Goal: Book appointment/travel/reservation

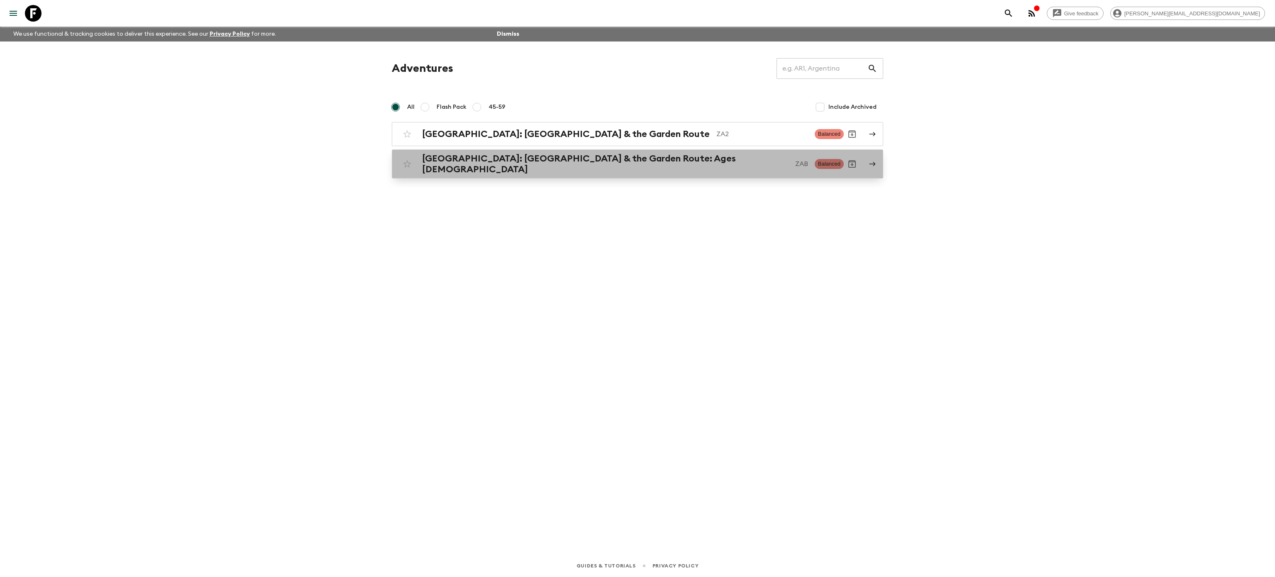
click at [571, 162] on h2 "[GEOGRAPHIC_DATA]: [GEOGRAPHIC_DATA] & the Garden Route: Ages [DEMOGRAPHIC_DATA]" at bounding box center [605, 164] width 366 height 22
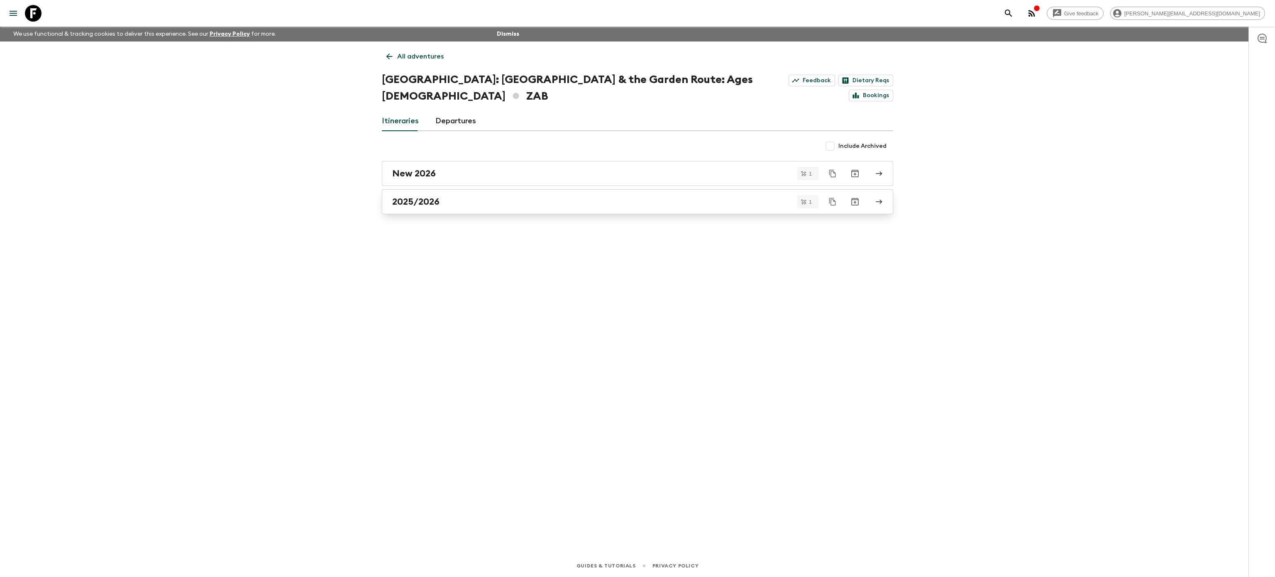
click at [438, 193] on link "2025/2026" at bounding box center [637, 201] width 511 height 25
click at [435, 168] on div "New 2026" at bounding box center [629, 173] width 475 height 11
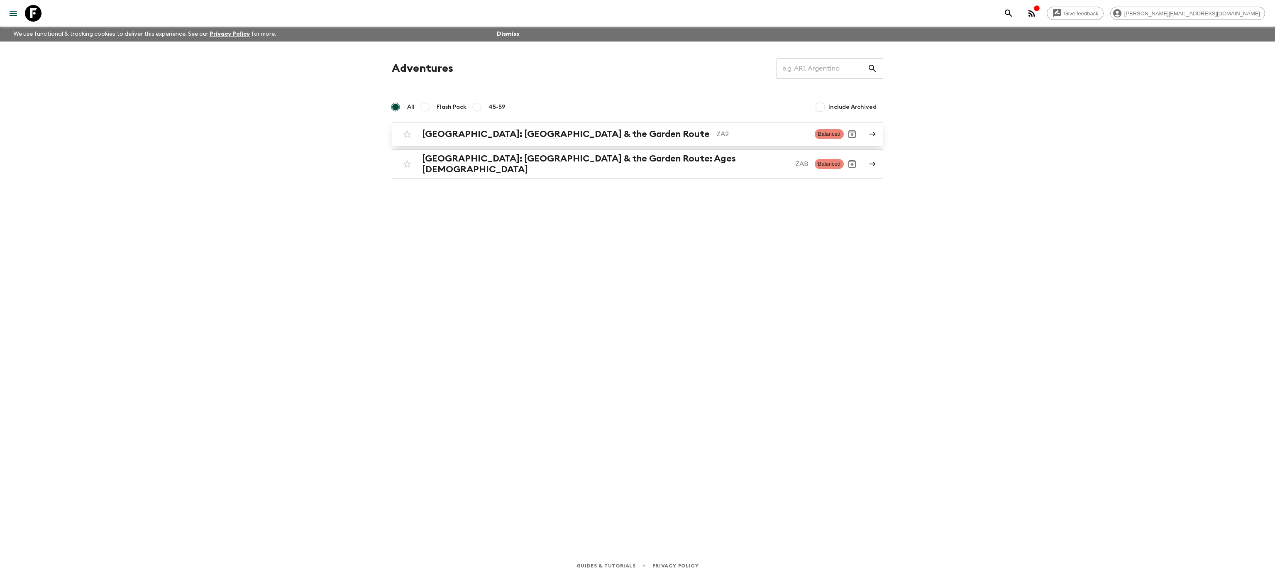
click at [576, 130] on h2 "[GEOGRAPHIC_DATA]: [GEOGRAPHIC_DATA] & the Garden Route" at bounding box center [566, 134] width 288 height 11
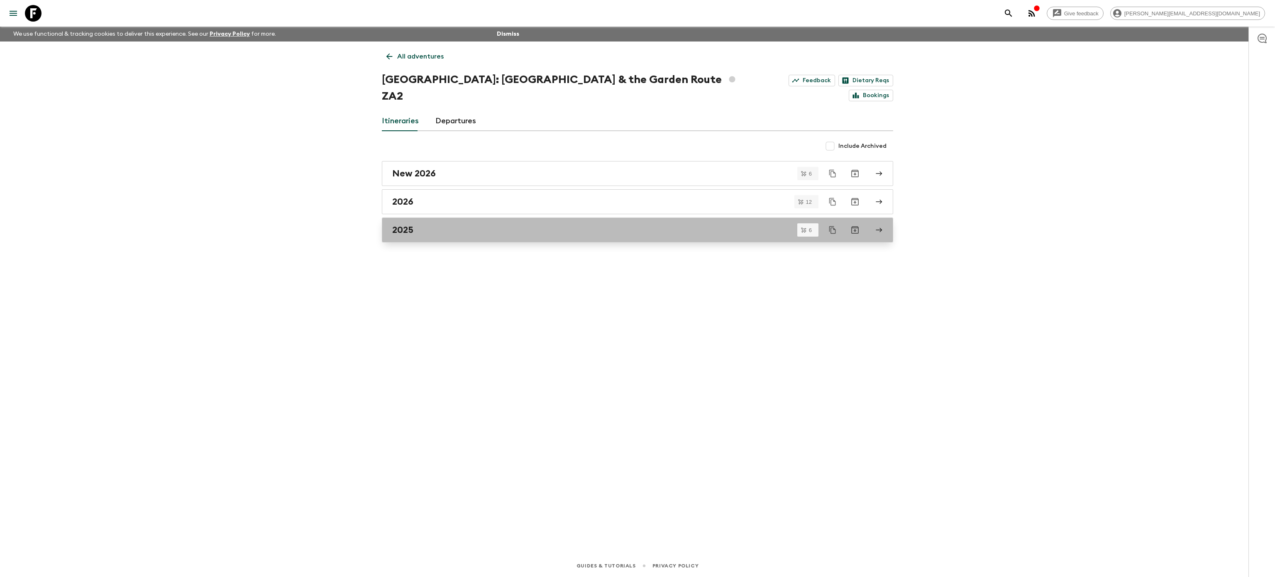
click at [405, 225] on h2 "2025" at bounding box center [402, 230] width 21 height 11
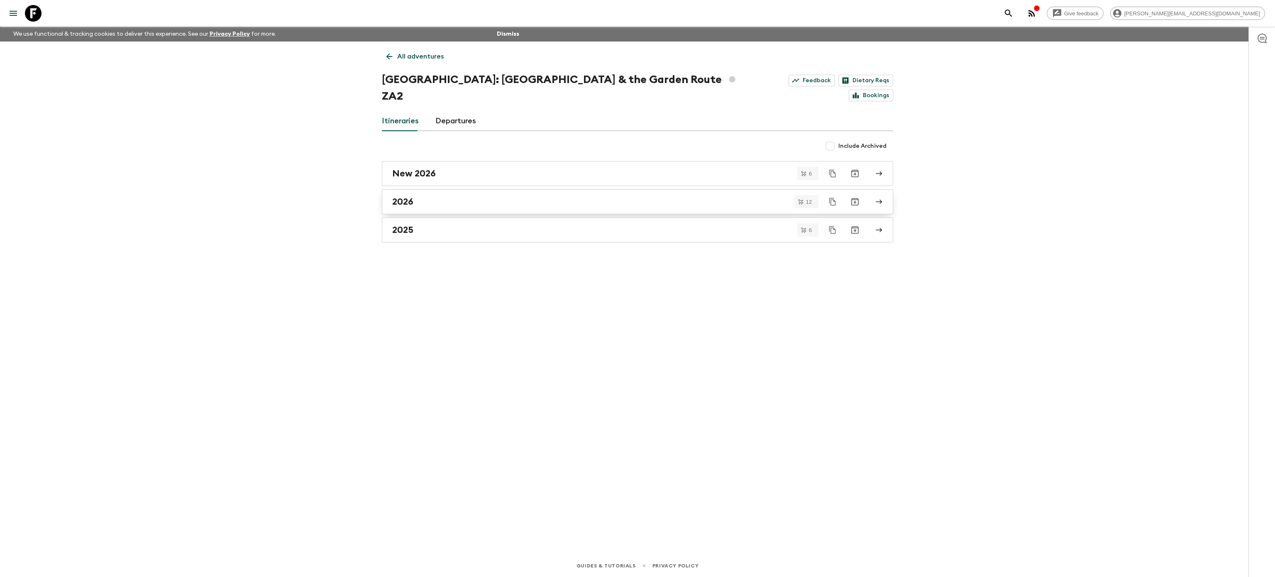
click at [466, 196] on div "2026" at bounding box center [629, 201] width 475 height 11
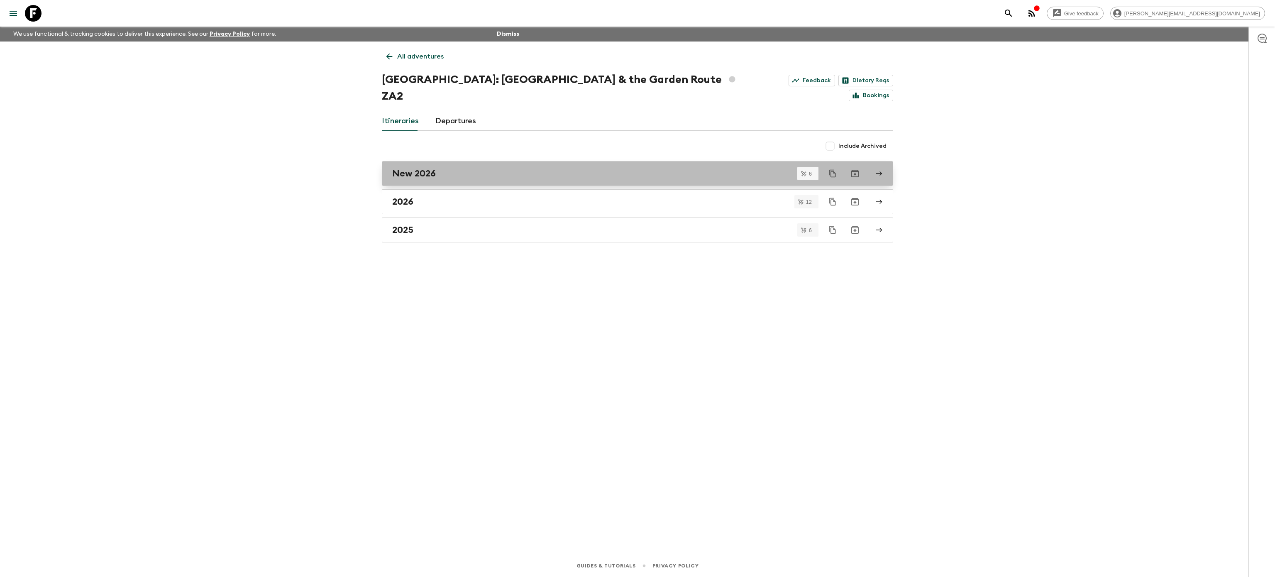
click at [486, 168] on div "New 2026" at bounding box center [629, 173] width 475 height 11
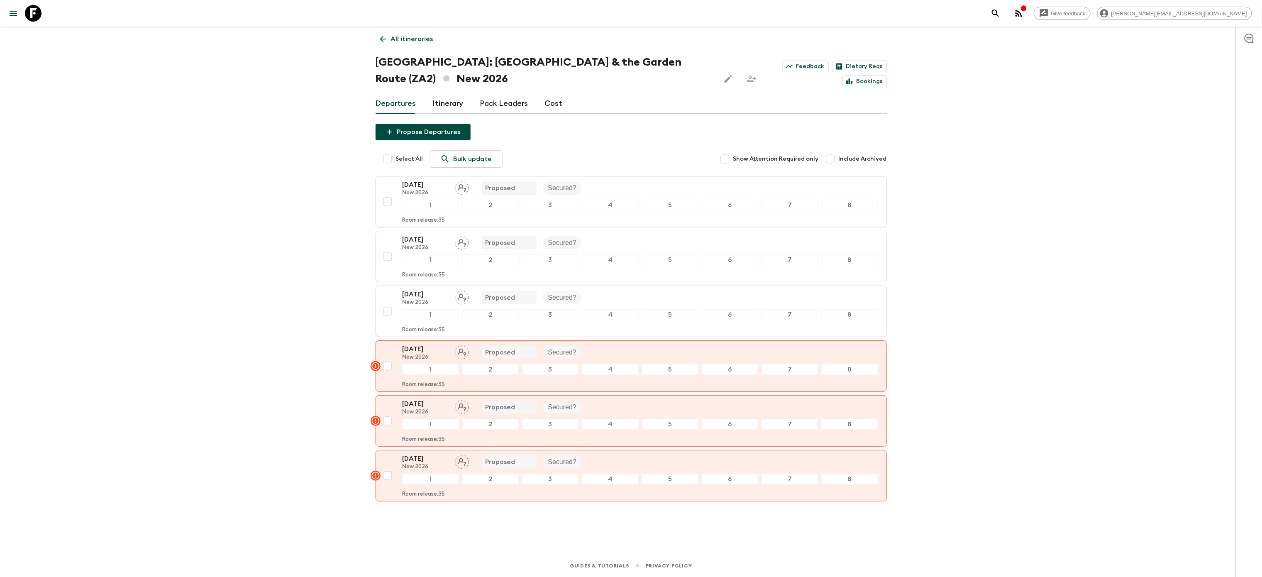
scroll to position [23, 0]
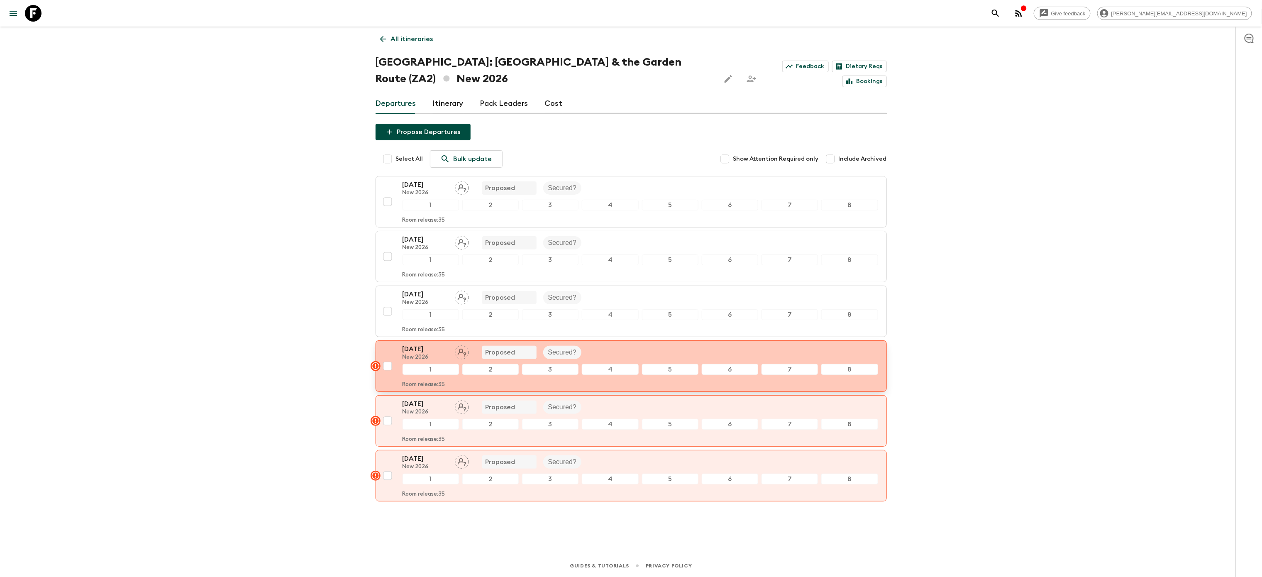
click at [672, 344] on div "[DATE] New 2026 Proposed Secured?" at bounding box center [641, 352] width 476 height 17
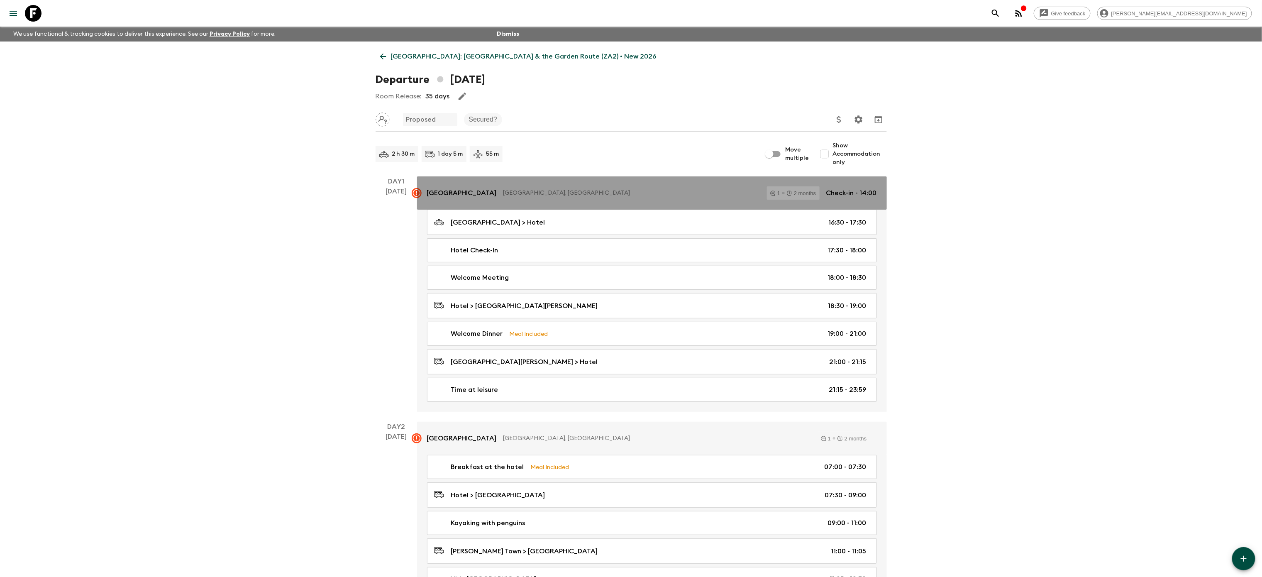
click at [415, 192] on rect at bounding box center [417, 193] width 10 height 10
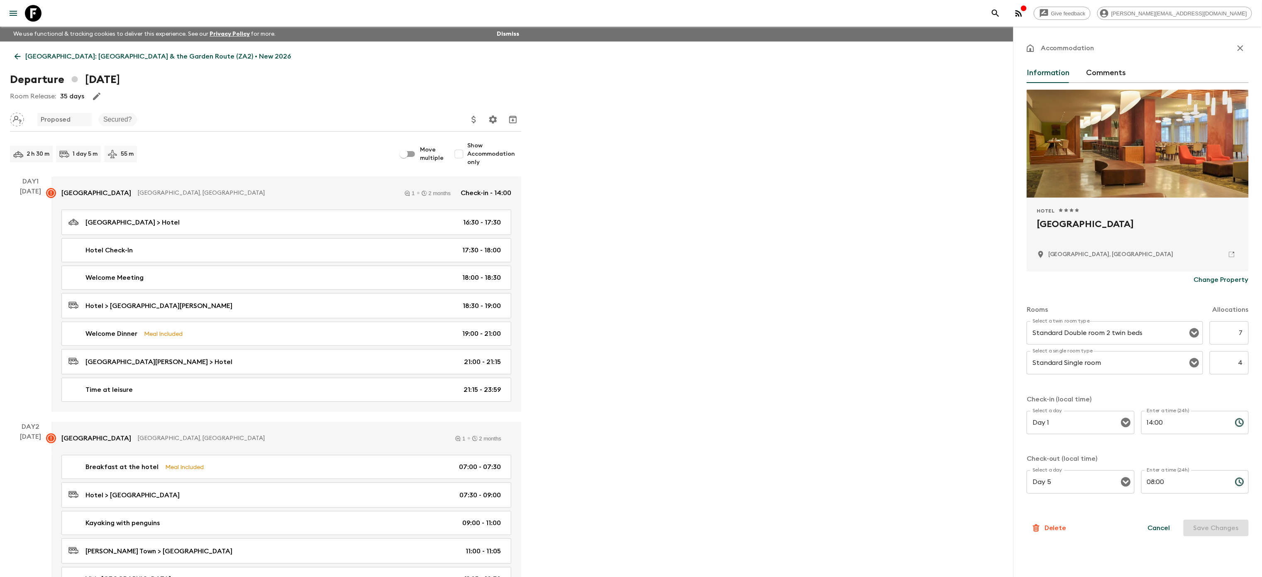
click at [15, 54] on icon at bounding box center [17, 56] width 9 height 9
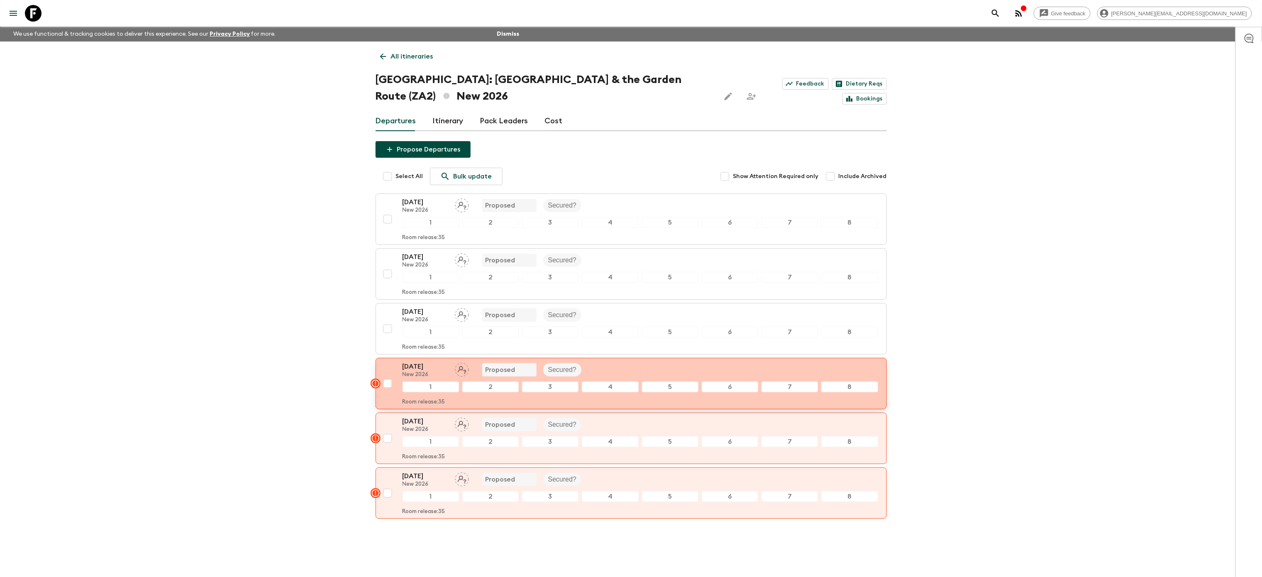
click at [373, 387] on rect "button" at bounding box center [376, 383] width 10 height 10
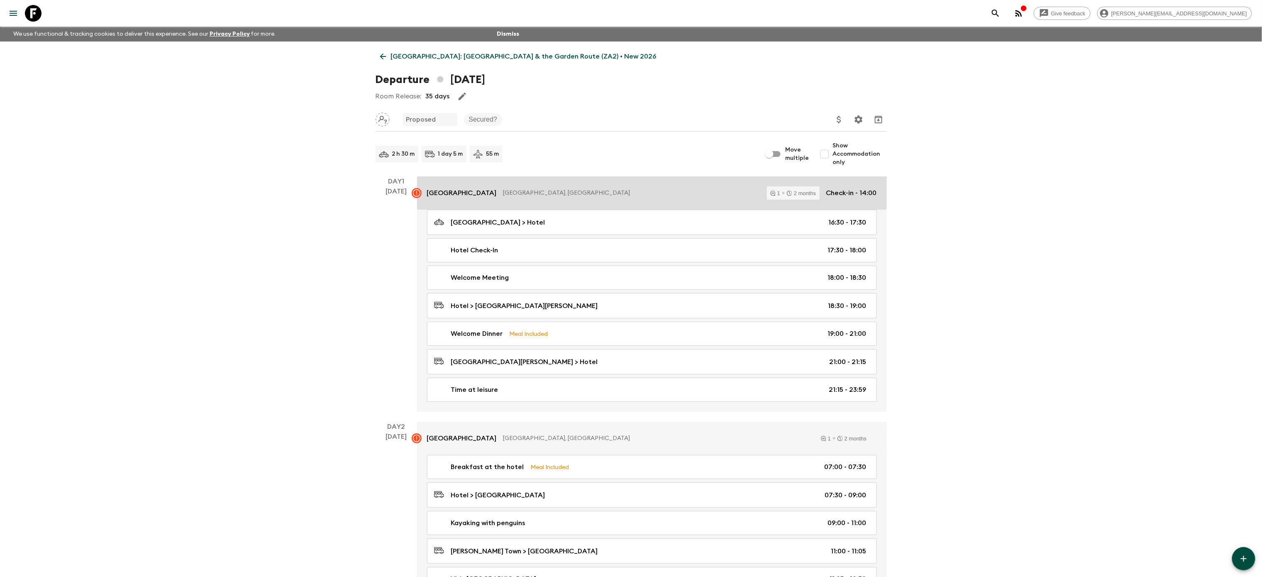
click at [415, 191] on rect at bounding box center [417, 193] width 10 height 10
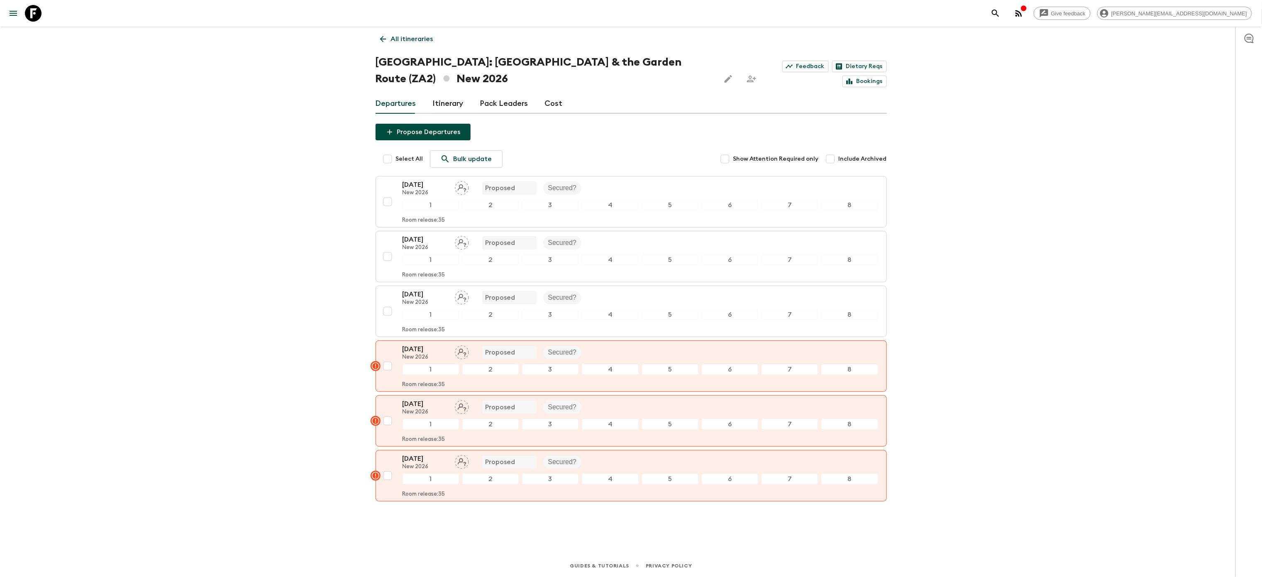
scroll to position [21, 0]
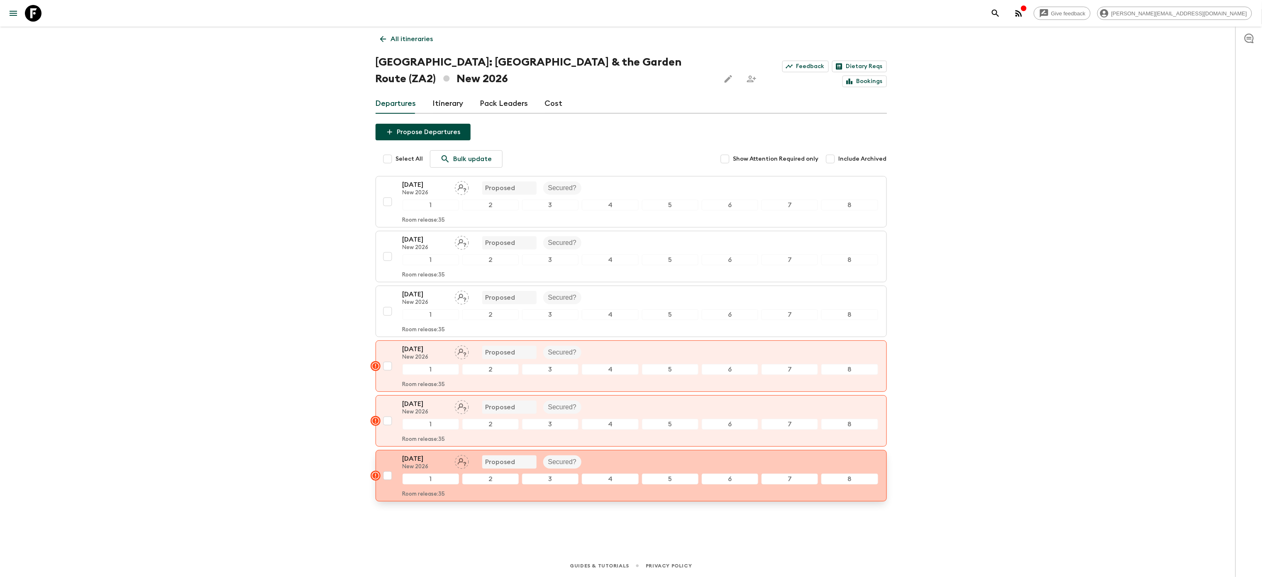
click at [432, 459] on p "[DATE]" at bounding box center [426, 459] width 46 height 10
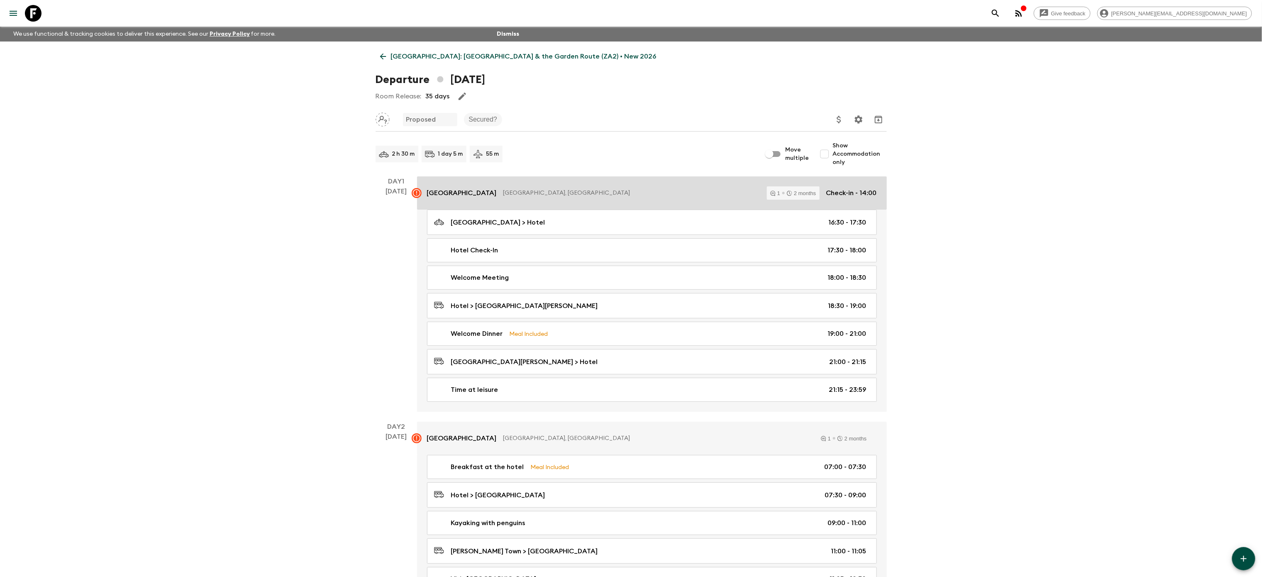
click at [530, 191] on div "[GEOGRAPHIC_DATA], [GEOGRAPHIC_DATA] 1 2 months Check-in - 14:00" at bounding box center [652, 192] width 450 height 13
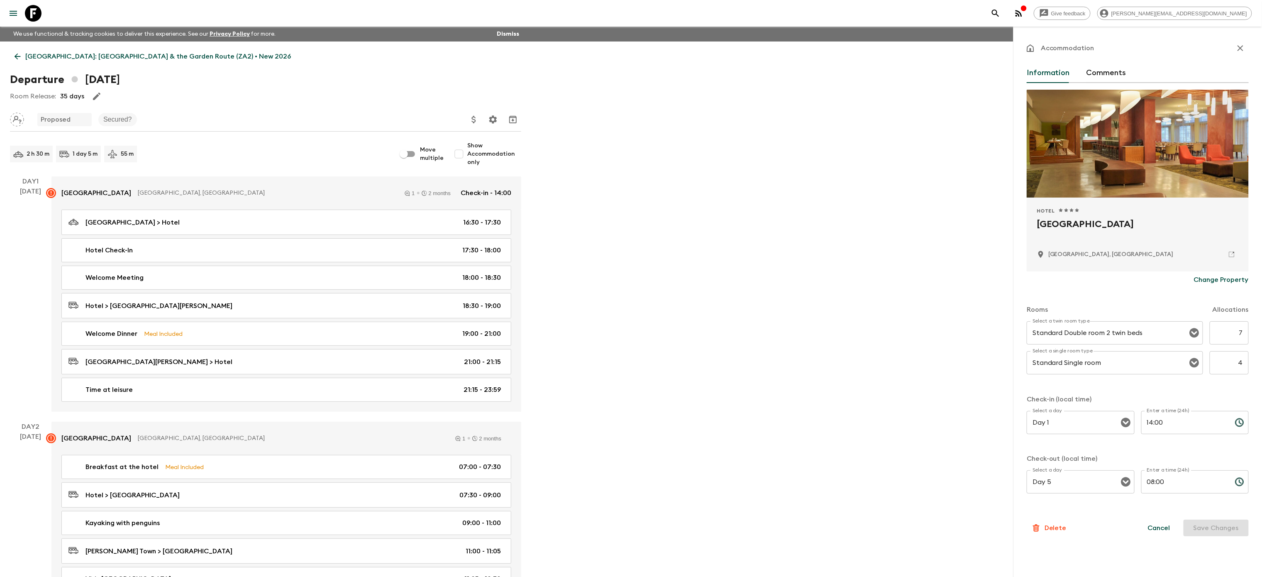
click at [1243, 45] on icon "button" at bounding box center [1240, 48] width 10 height 10
click at [18, 57] on icon at bounding box center [17, 56] width 9 height 9
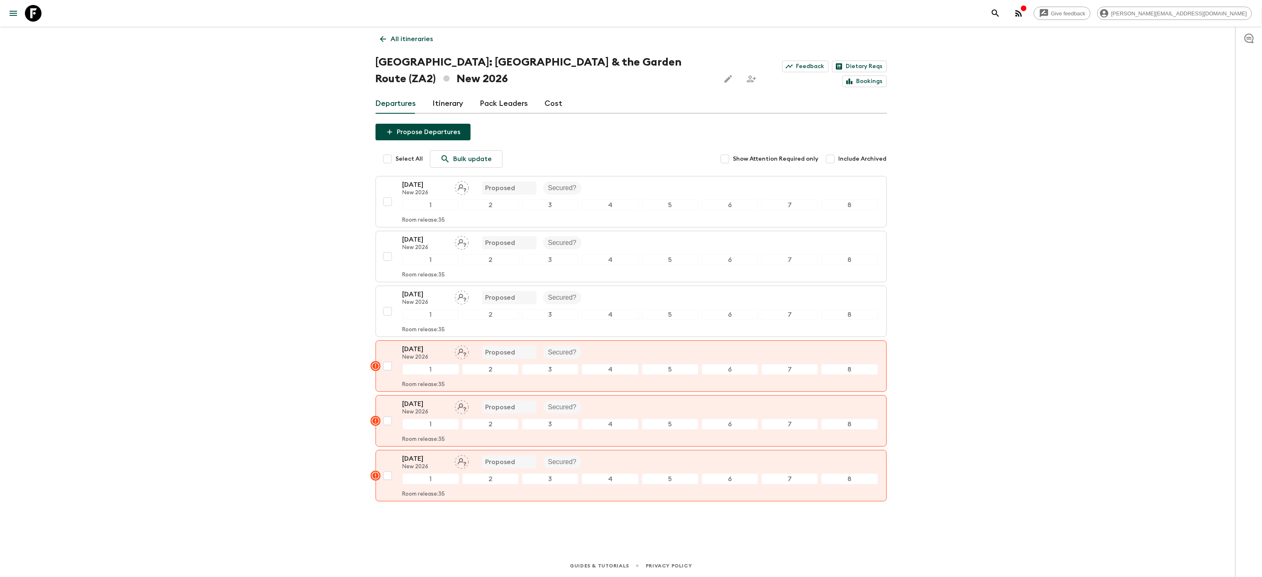
scroll to position [22, 0]
click at [796, 61] on link "Feedback" at bounding box center [805, 67] width 46 height 12
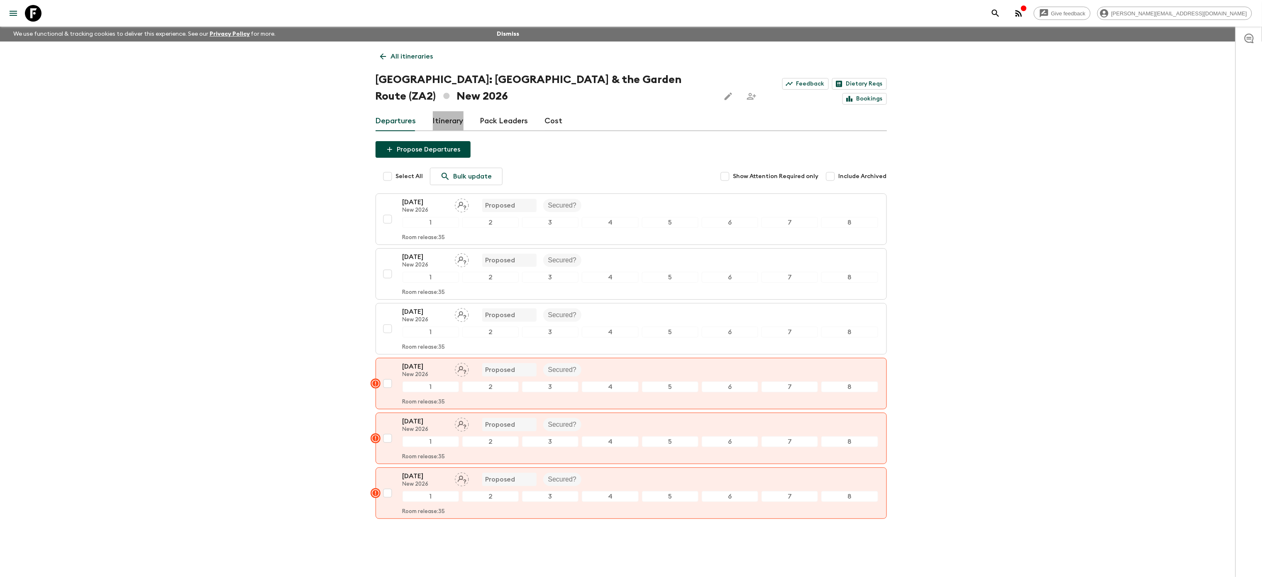
click at [445, 120] on link "Itinerary" at bounding box center [448, 121] width 31 height 20
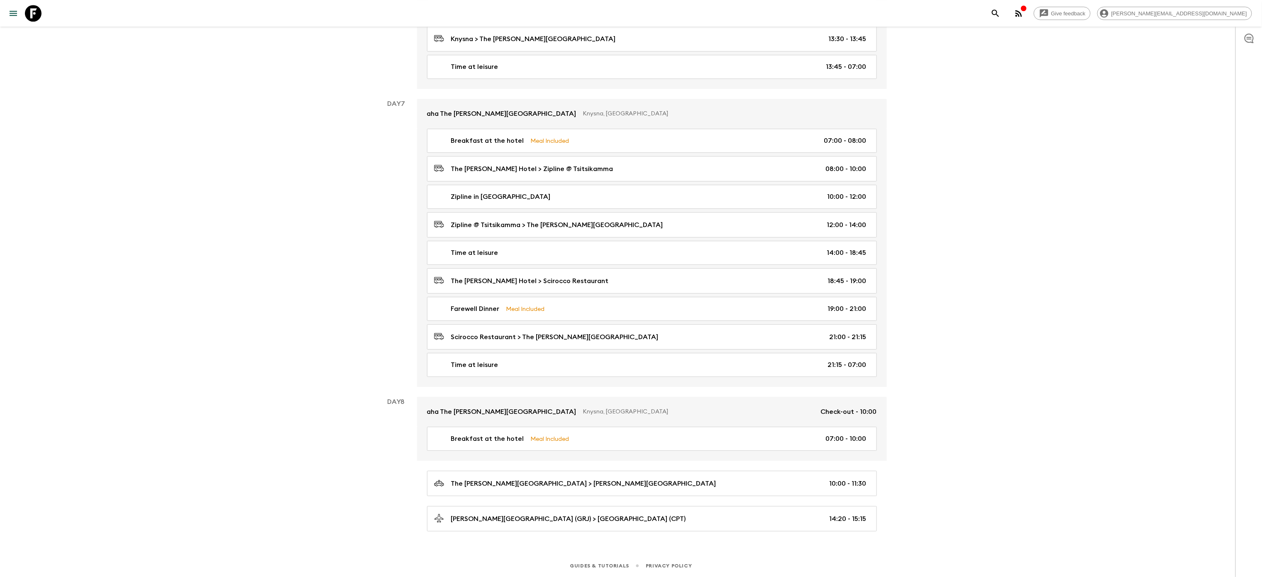
scroll to position [1718, 0]
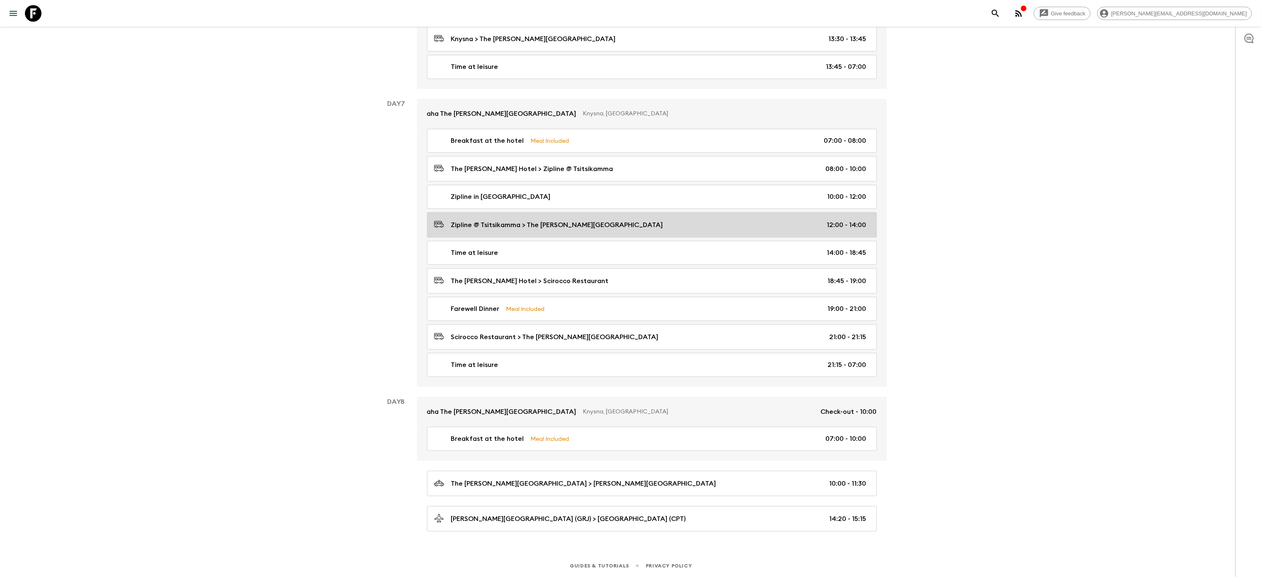
click at [569, 222] on div "Zipline @ [GEOGRAPHIC_DATA] > The [PERSON_NAME] Hotel 12:00 - 14:00" at bounding box center [650, 224] width 432 height 11
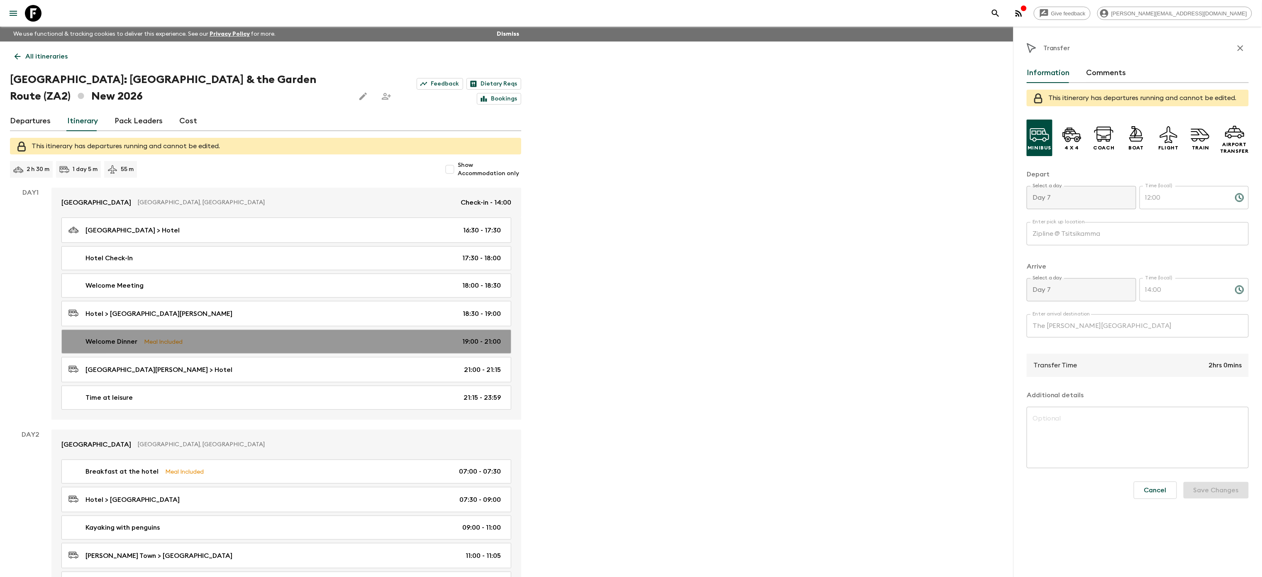
click at [120, 340] on p "Welcome Dinner" at bounding box center [111, 342] width 52 height 10
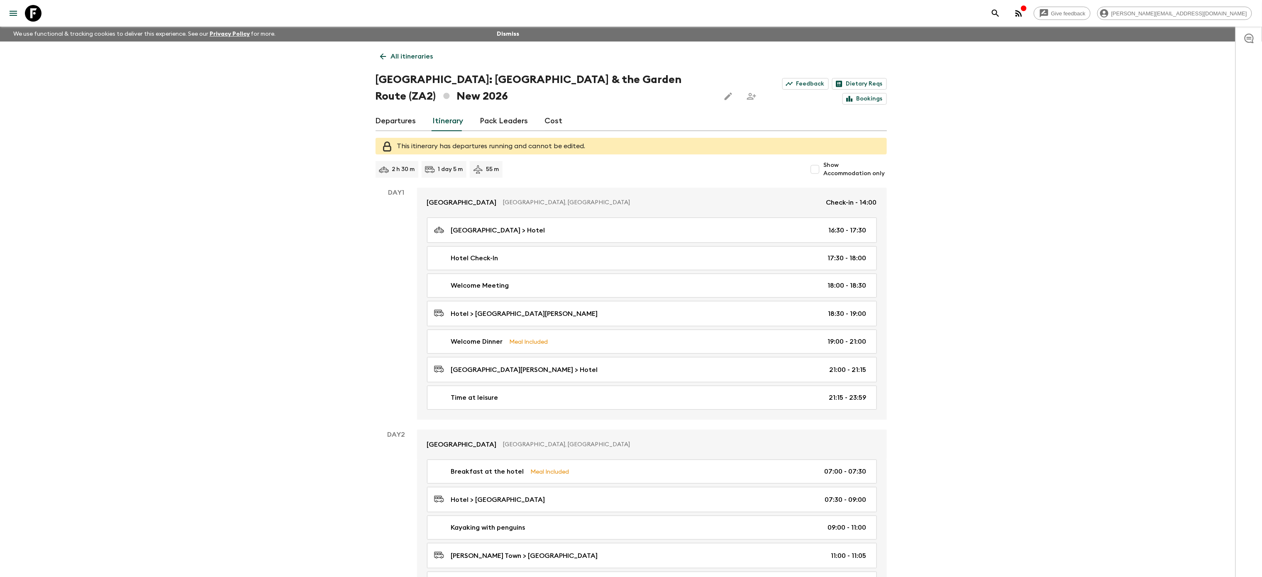
scroll to position [1718, 0]
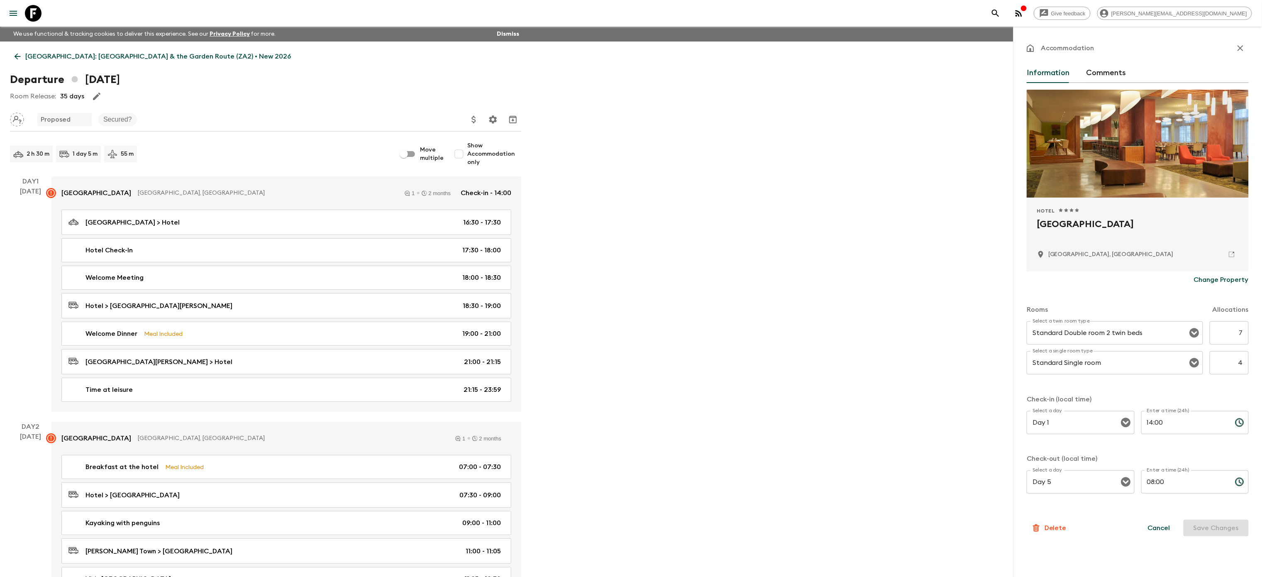
click at [1240, 50] on icon "button" at bounding box center [1240, 48] width 10 height 10
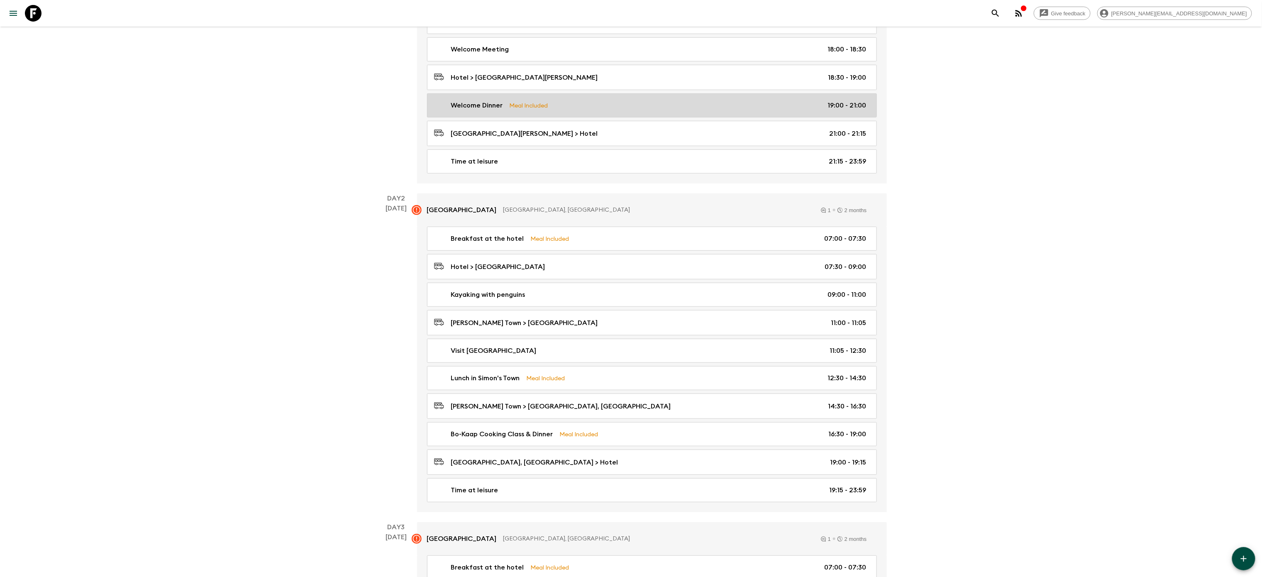
scroll to position [232, 0]
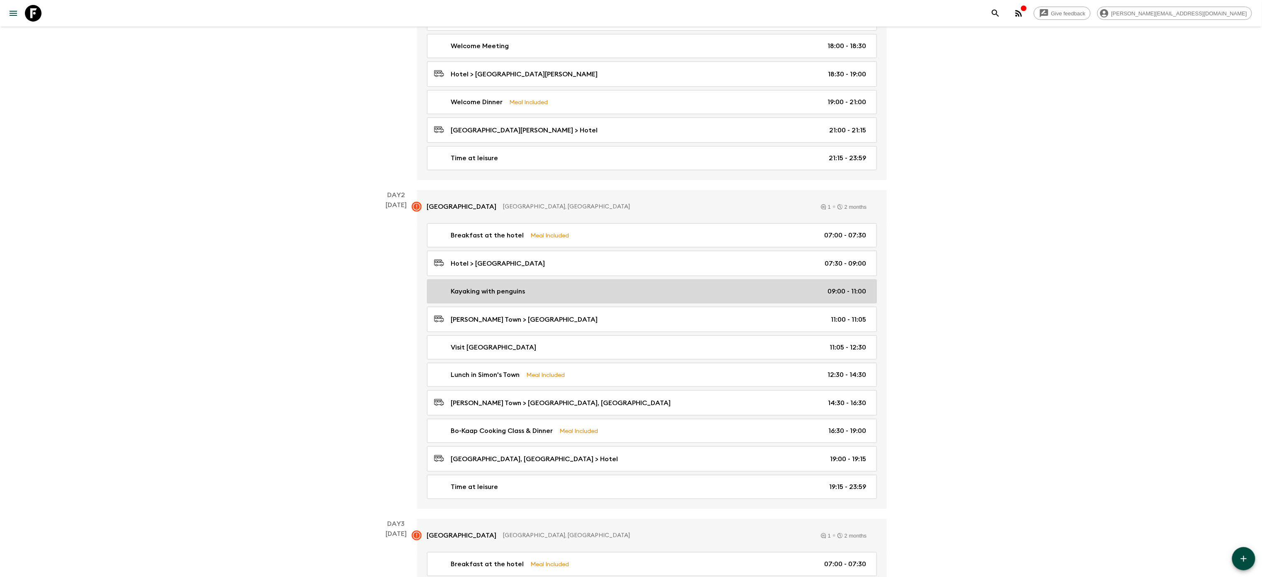
click at [472, 296] on p "Kayaking with penguins" at bounding box center [488, 291] width 74 height 10
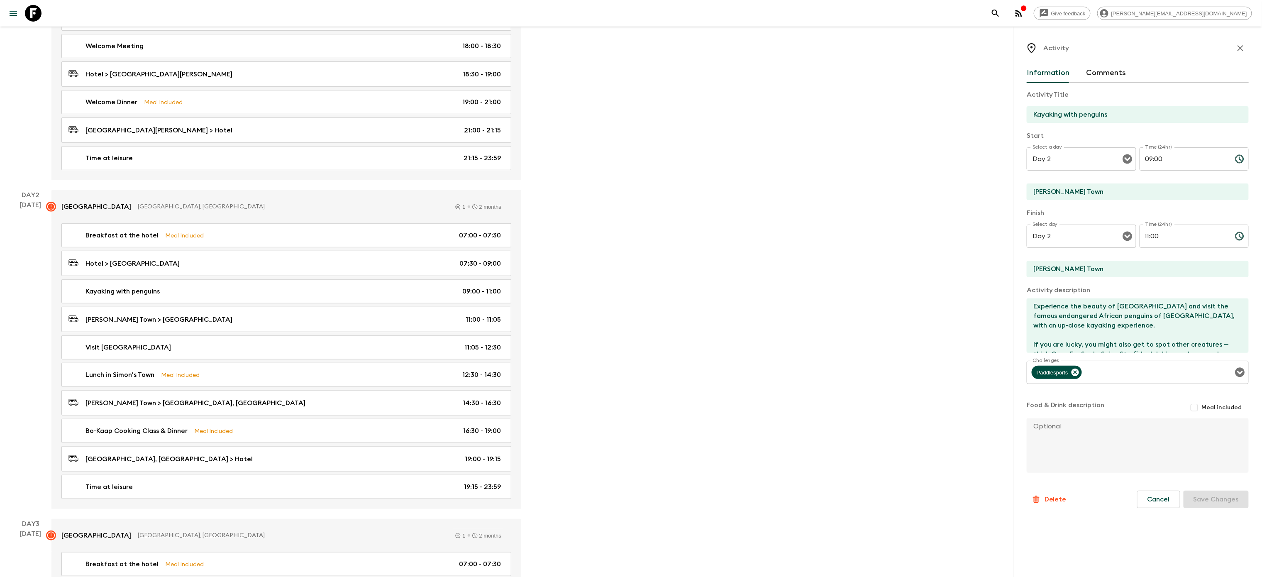
click at [1117, 77] on button "Comments" at bounding box center [1106, 73] width 40 height 20
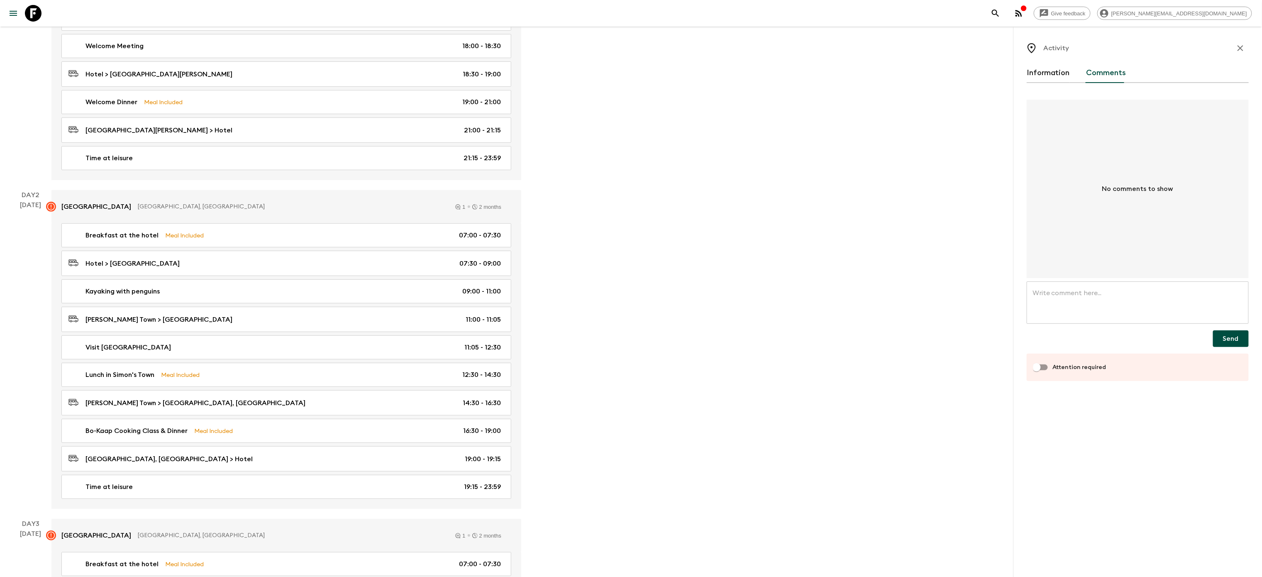
click at [1243, 51] on icon "button" at bounding box center [1240, 48] width 10 height 10
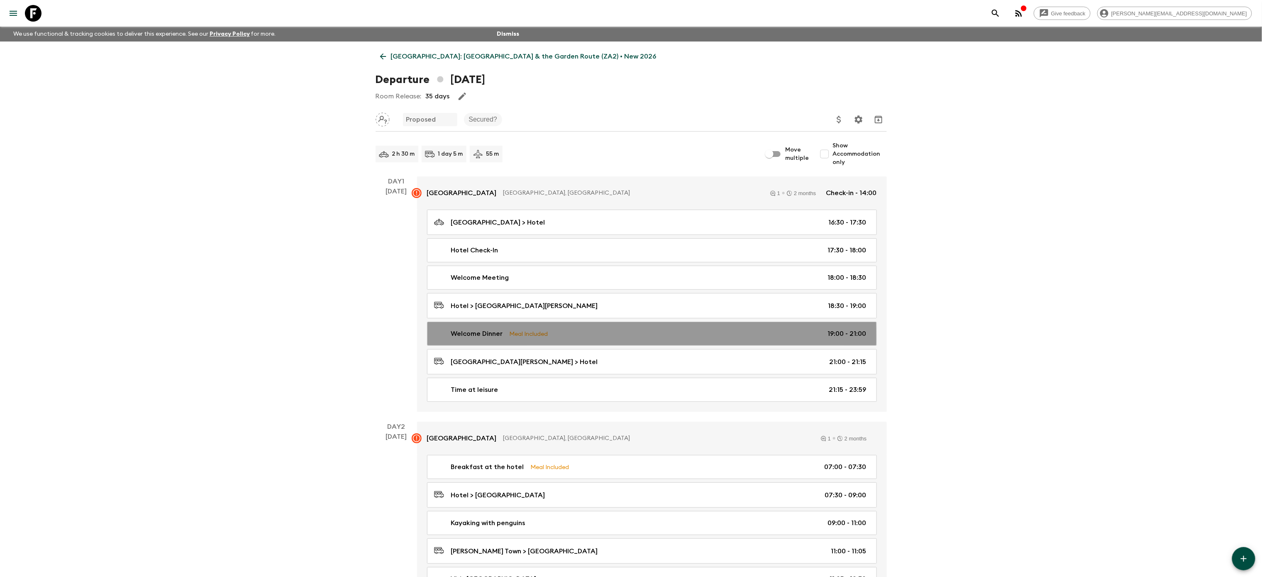
click at [479, 339] on p "Welcome Dinner" at bounding box center [477, 334] width 52 height 10
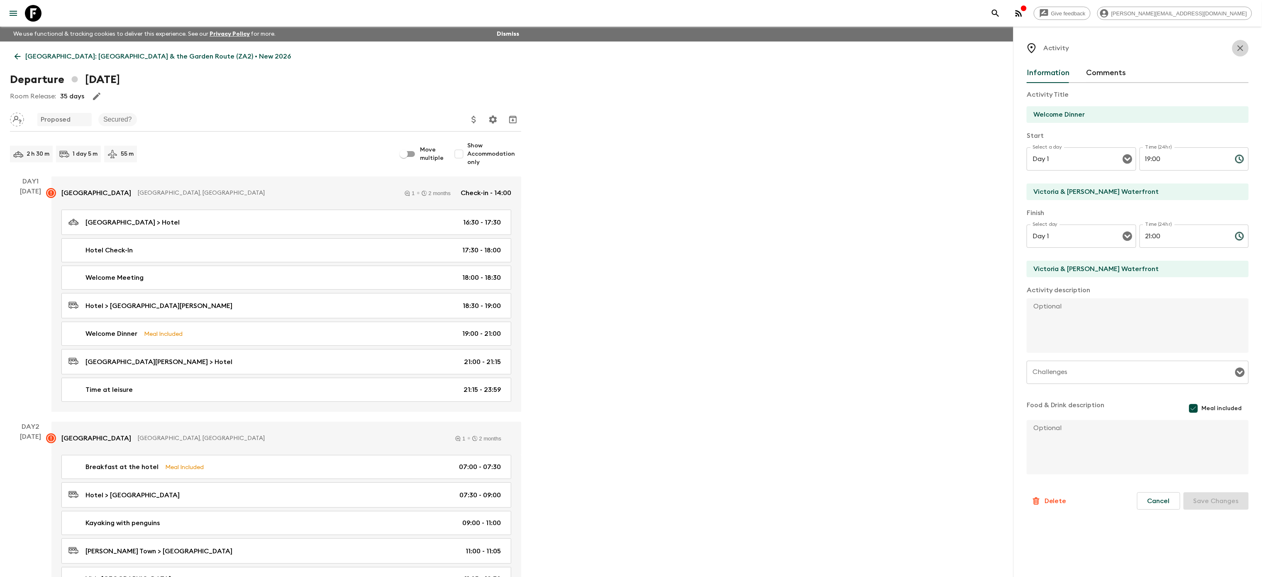
click at [1237, 49] on icon "button" at bounding box center [1240, 48] width 10 height 10
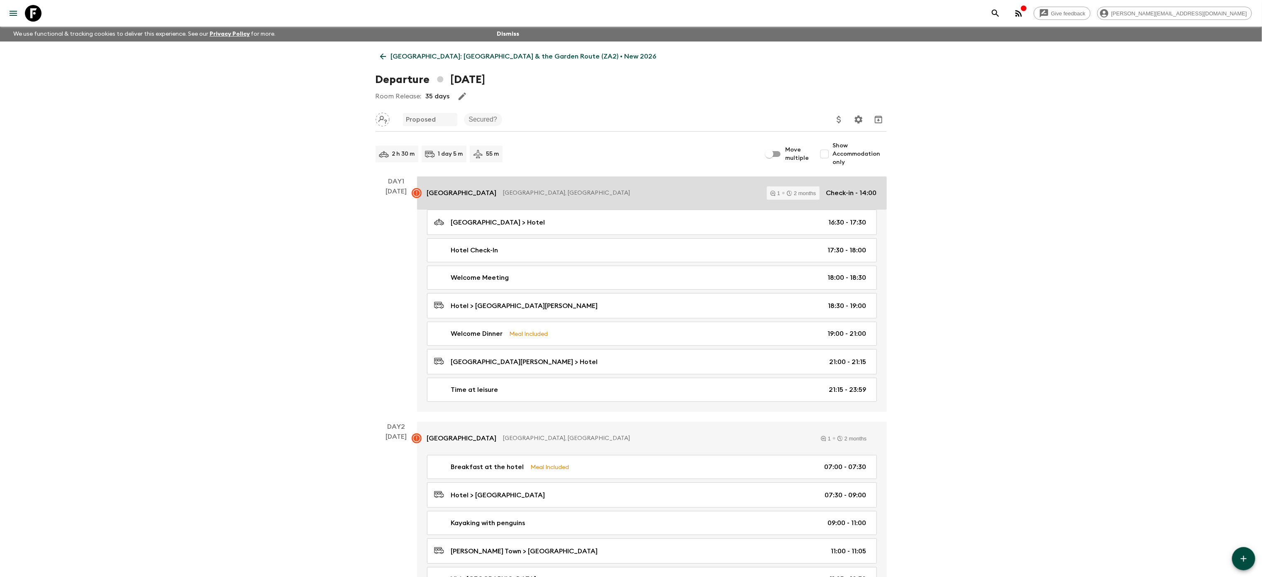
click at [476, 192] on p "[GEOGRAPHIC_DATA]" at bounding box center [462, 193] width 70 height 10
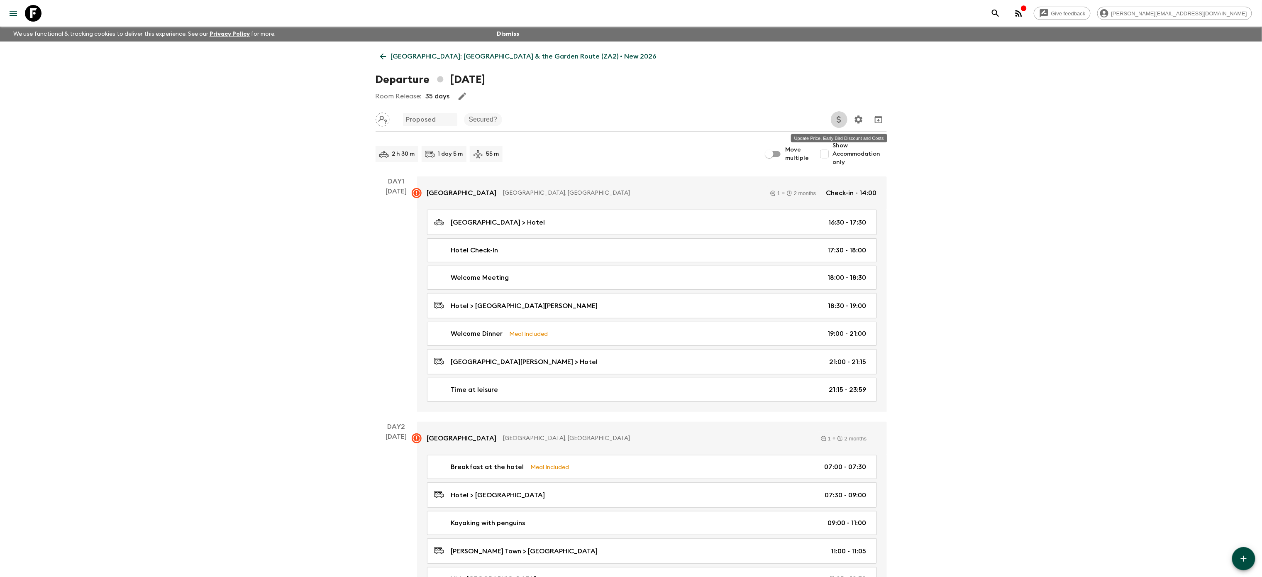
click at [833, 117] on button "Update Price, Early Bird Discount and Costs" at bounding box center [839, 119] width 17 height 17
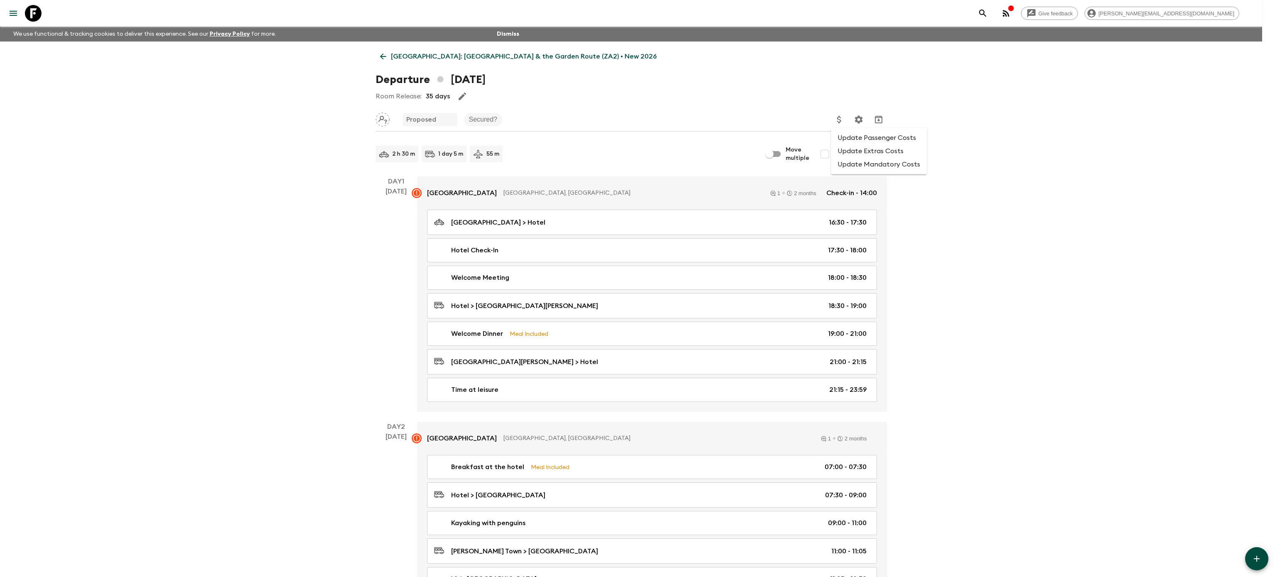
click at [874, 140] on li "Update Passenger Costs" at bounding box center [879, 137] width 96 height 13
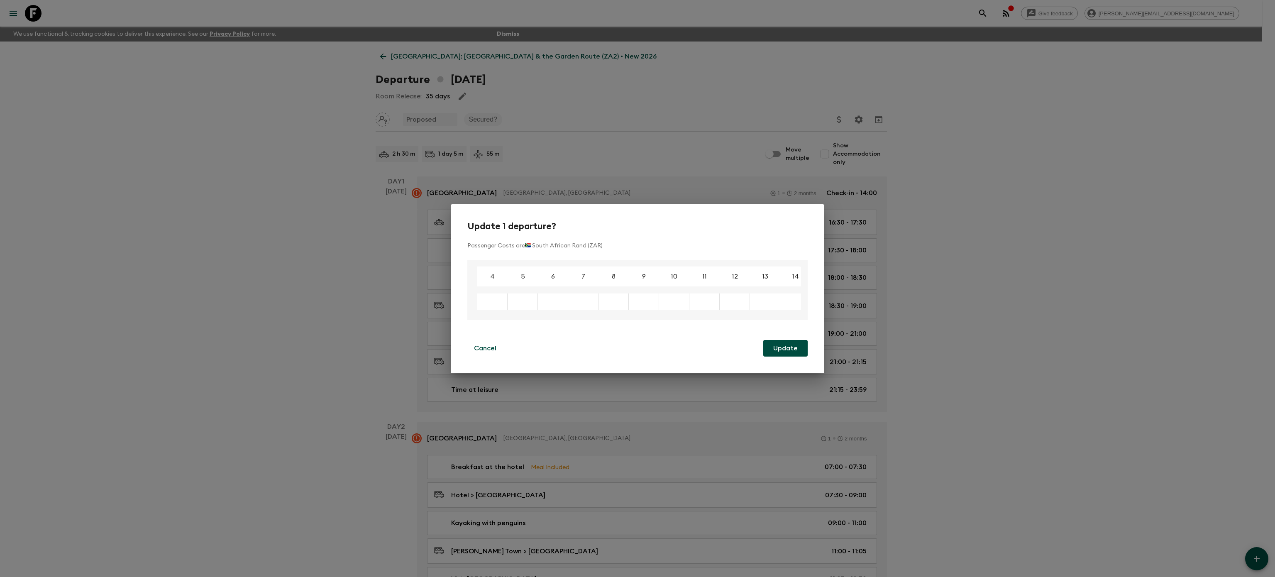
click at [935, 274] on div "Update 1 departure? Passenger Costs are 🇿🇦 South African Rand (ZAR) 4 5 6 7 8 9…" at bounding box center [637, 288] width 1275 height 577
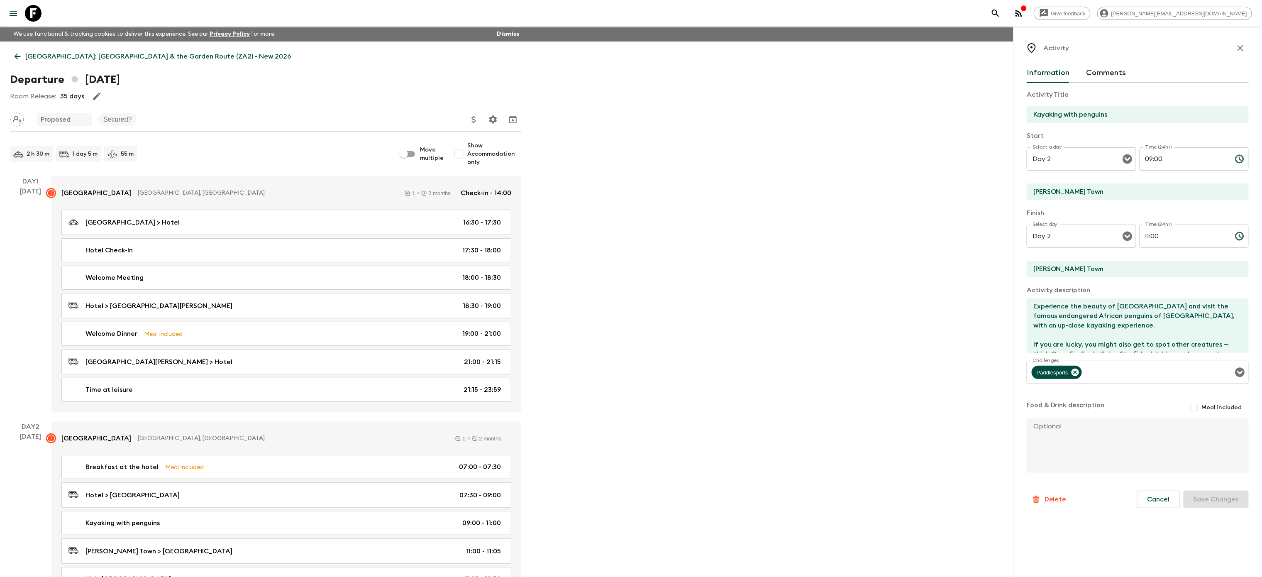
scroll to position [232, 0]
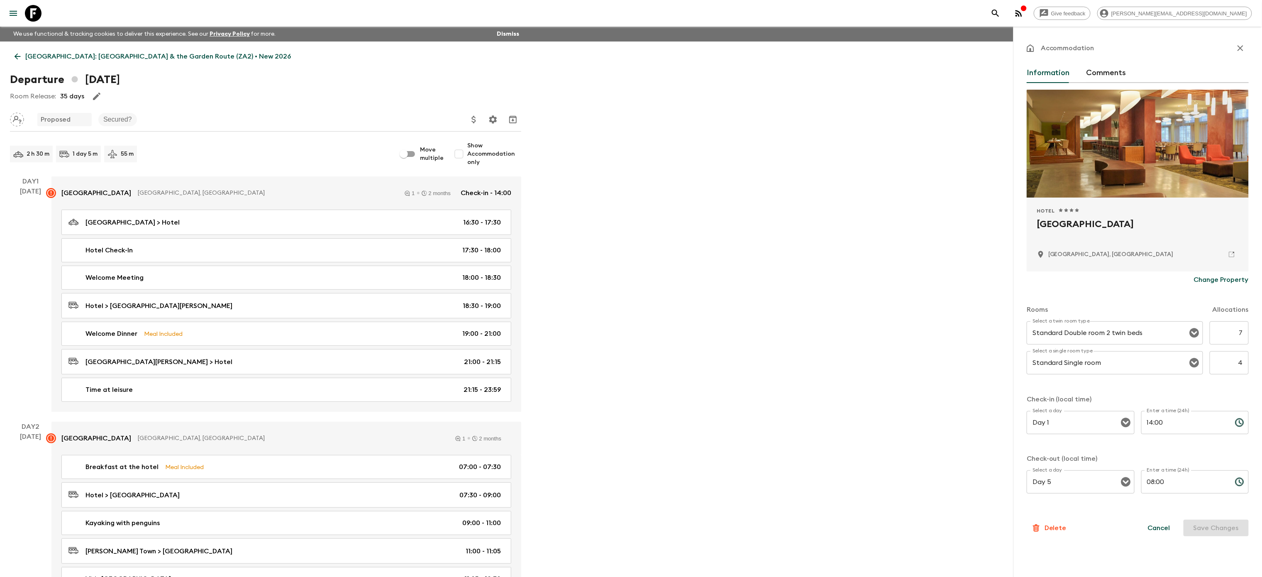
click at [20, 56] on icon at bounding box center [17, 56] width 9 height 9
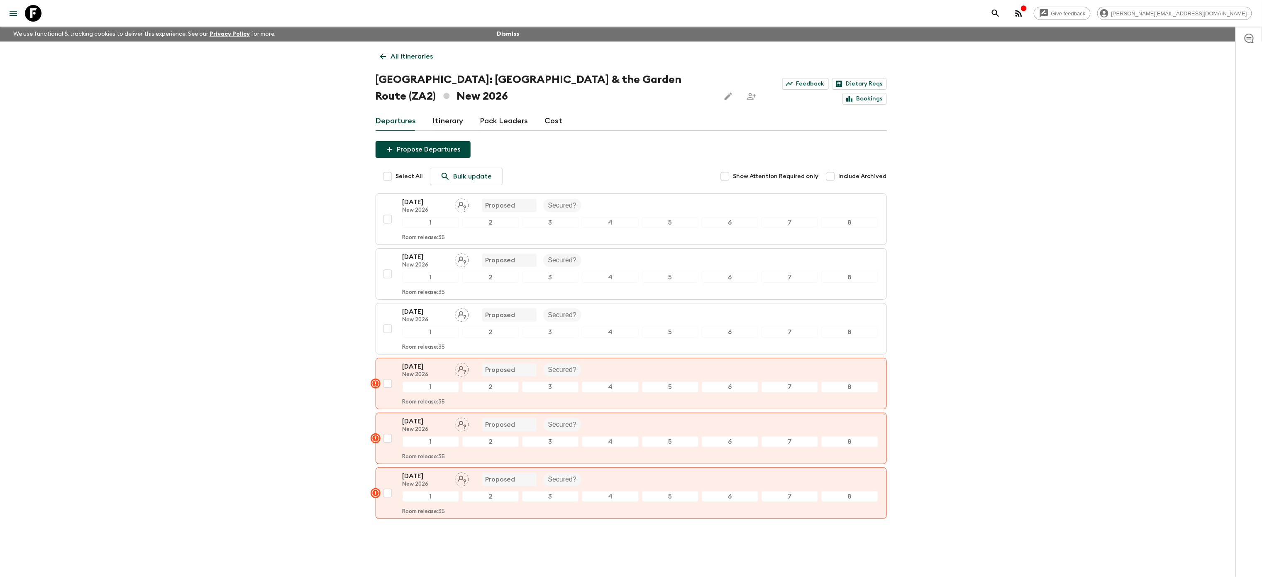
click at [554, 119] on link "Cost" at bounding box center [554, 121] width 18 height 20
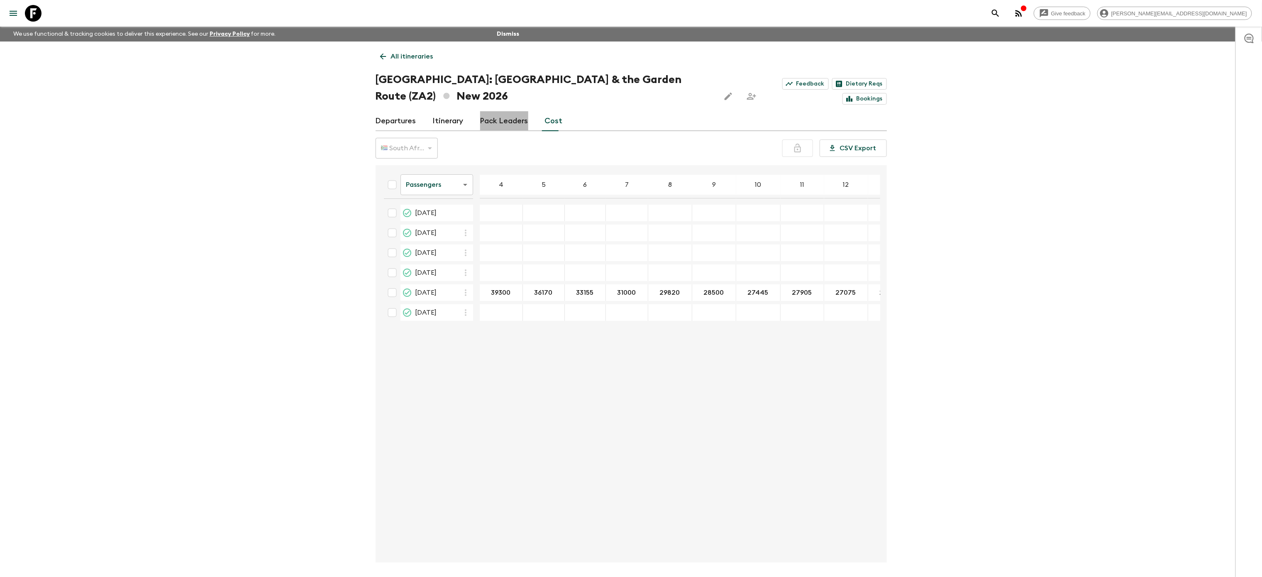
click at [504, 120] on link "Pack Leaders" at bounding box center [504, 121] width 48 height 20
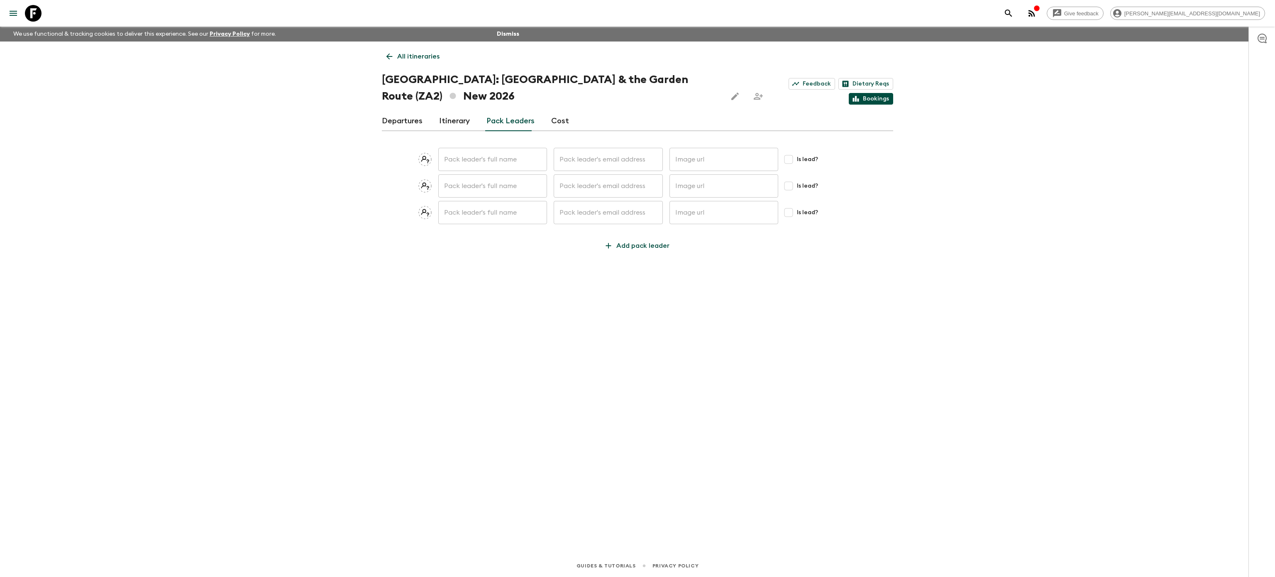
click at [879, 98] on link "Bookings" at bounding box center [871, 99] width 44 height 12
click at [9, 4] on div "Give feedback [PERSON_NAME][EMAIL_ADDRESS][DOMAIN_NAME]" at bounding box center [637, 13] width 1275 height 27
click at [10, 13] on icon "menu" at bounding box center [13, 13] width 7 height 5
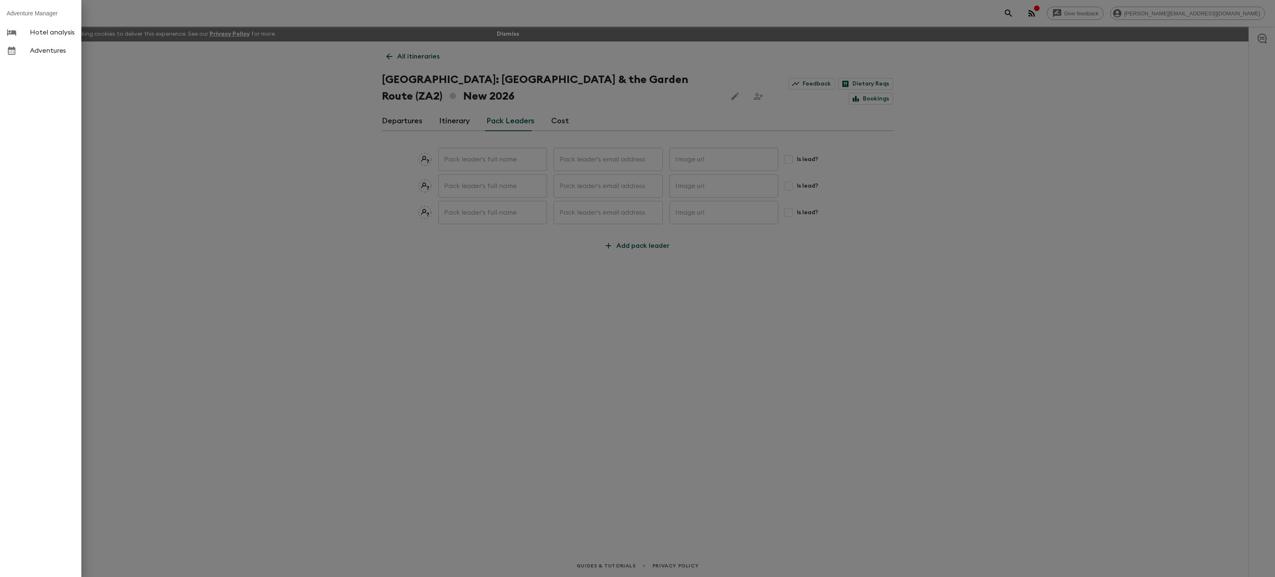
click at [37, 51] on span "Adventures" at bounding box center [52, 50] width 45 height 8
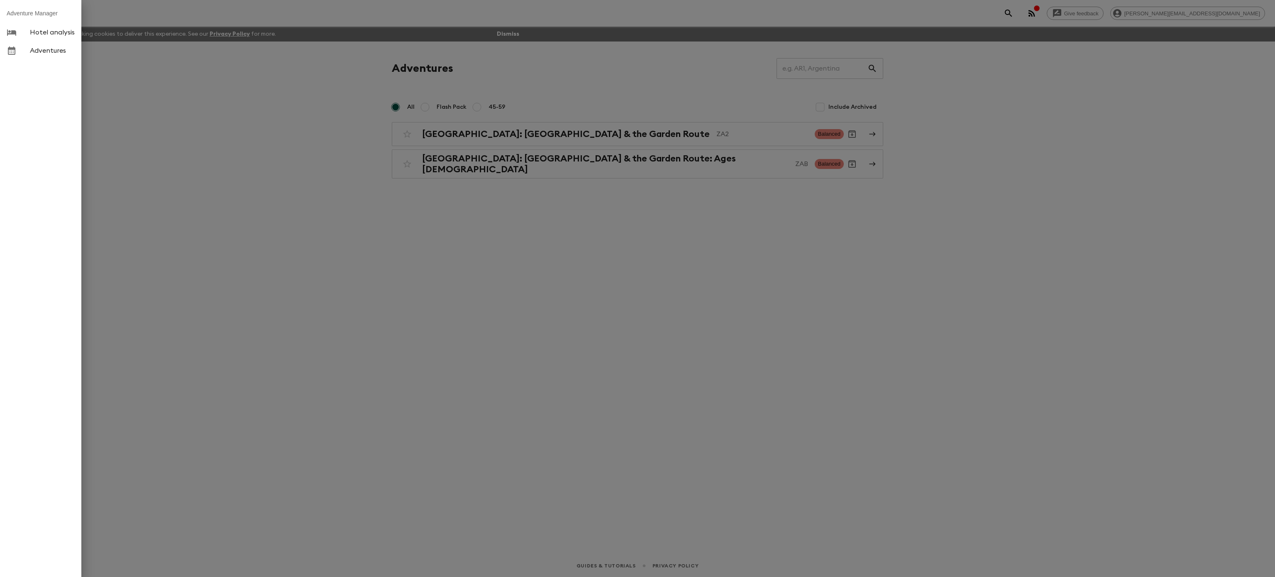
click at [534, 137] on div at bounding box center [637, 288] width 1275 height 577
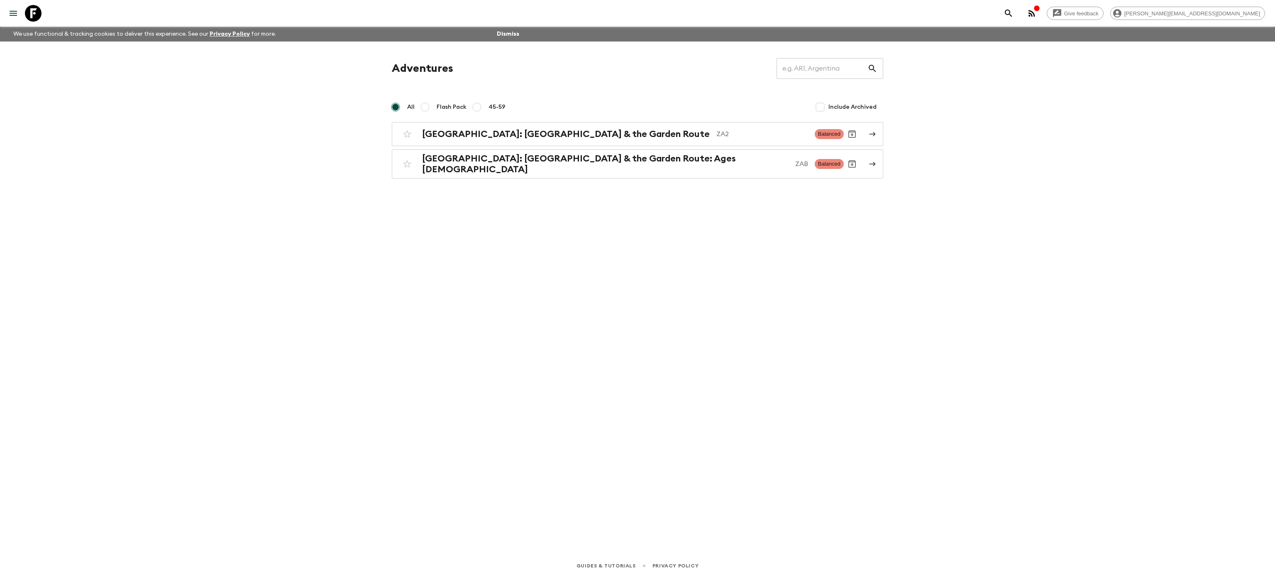
click at [534, 137] on h2 "[GEOGRAPHIC_DATA]: [GEOGRAPHIC_DATA] & the Garden Route" at bounding box center [566, 134] width 288 height 11
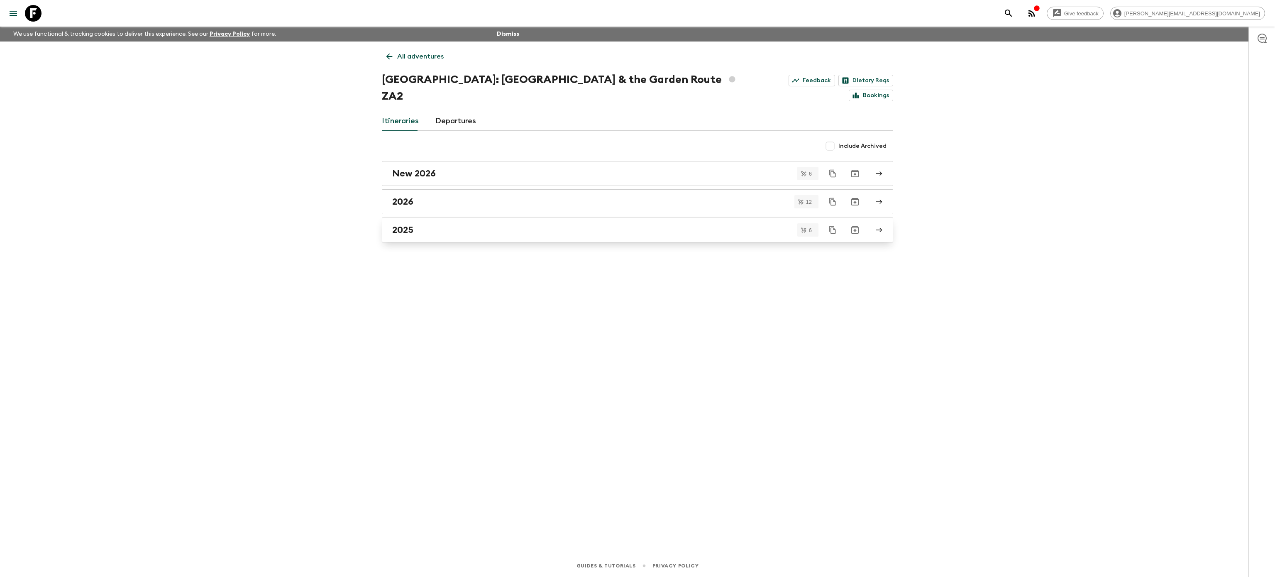
click at [422, 225] on div "2025" at bounding box center [629, 230] width 475 height 11
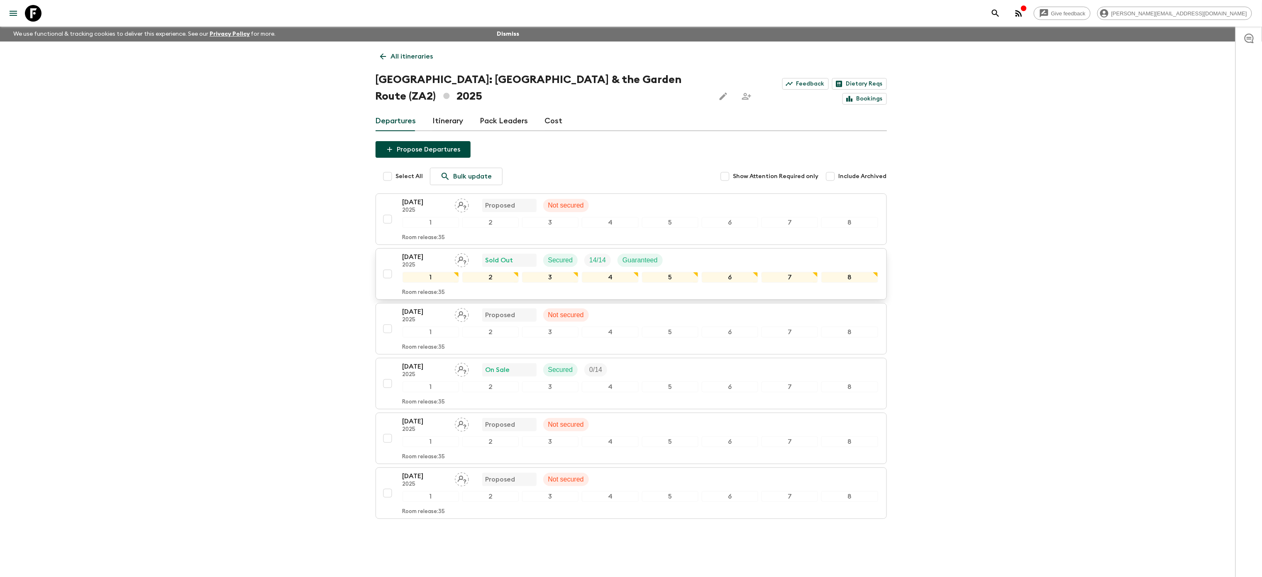
click at [754, 252] on div "[DATE] 2025 Sold Out Secured 14 / 14 Guaranteed" at bounding box center [641, 260] width 476 height 17
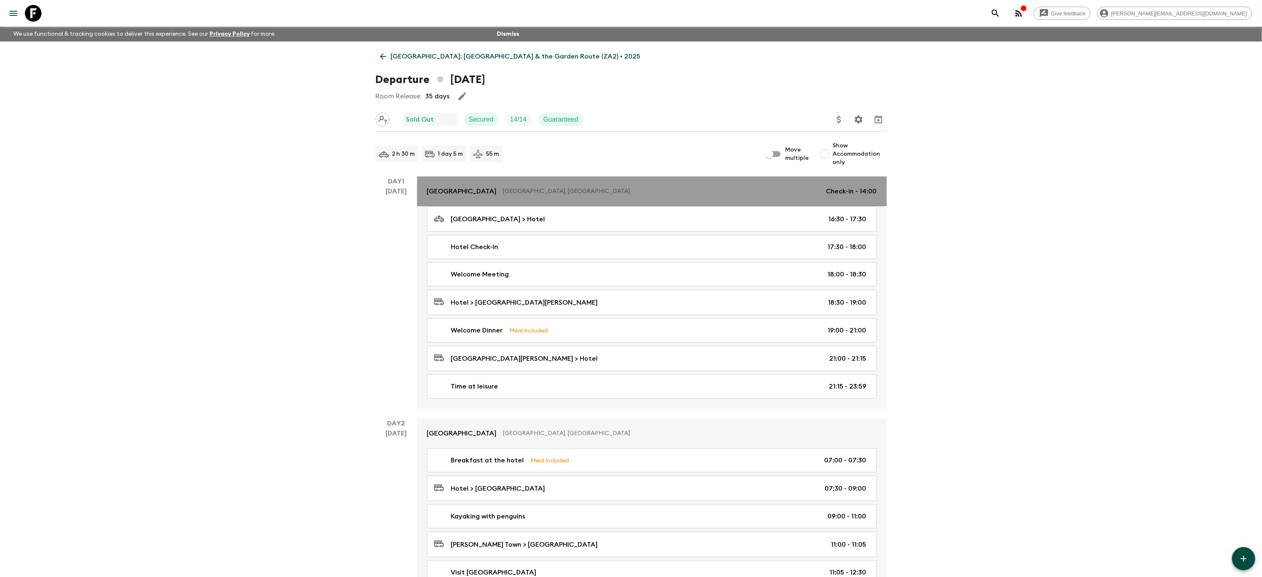
click at [469, 189] on p "[GEOGRAPHIC_DATA]" at bounding box center [462, 191] width 70 height 10
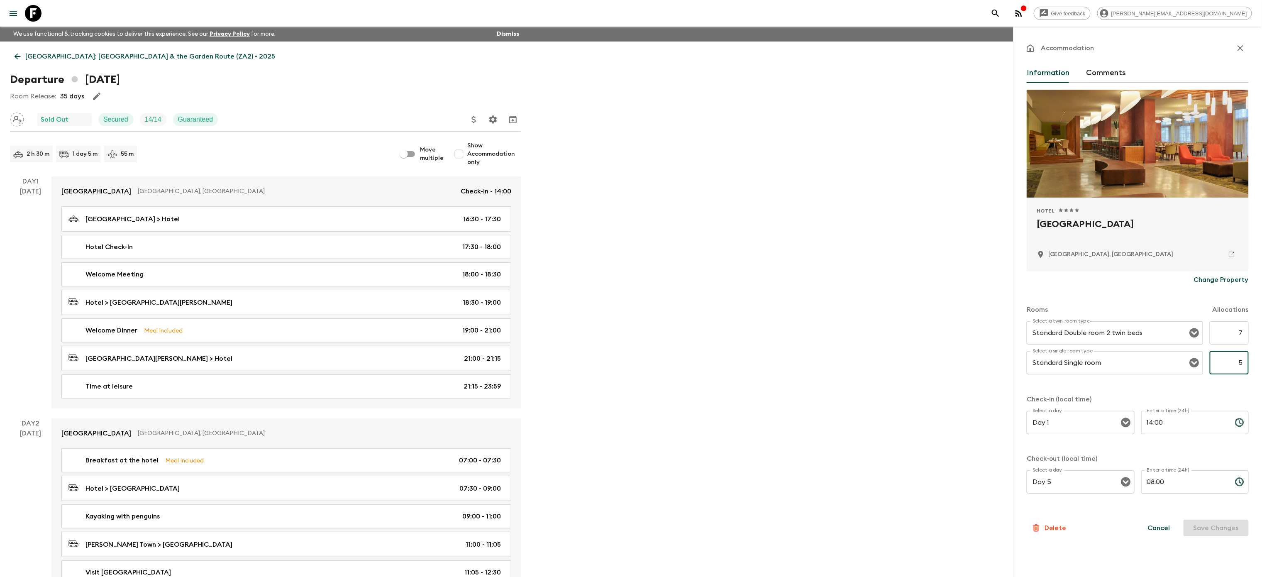
click at [1231, 362] on input "5" at bounding box center [1229, 362] width 39 height 23
click at [1242, 52] on icon "button" at bounding box center [1240, 48] width 10 height 10
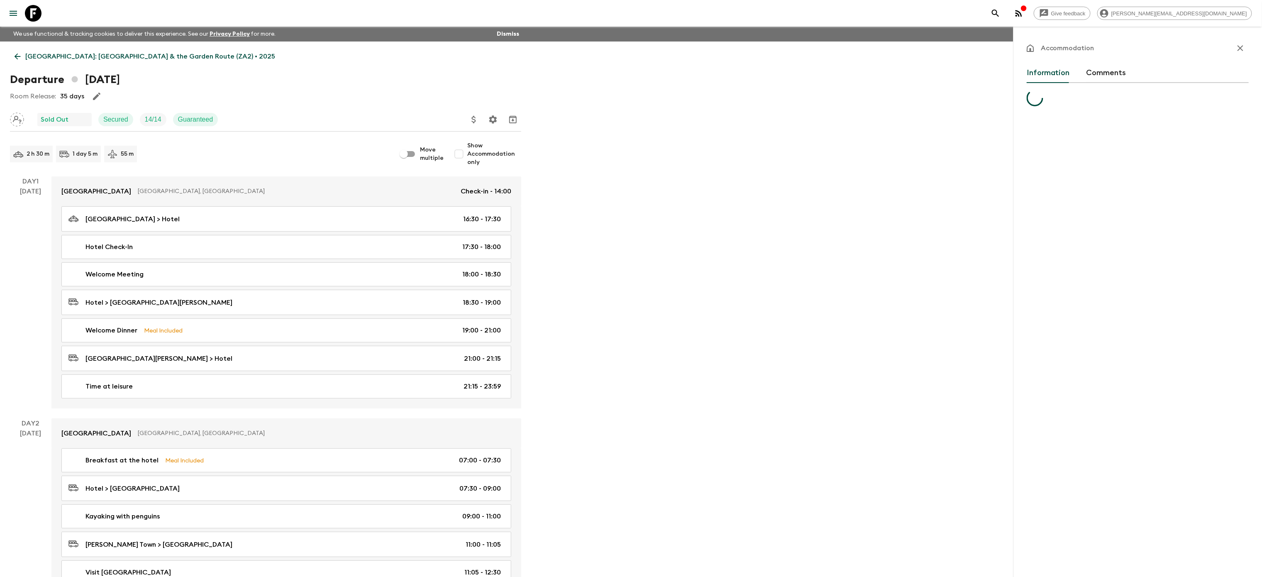
click at [19, 57] on icon at bounding box center [17, 56] width 9 height 9
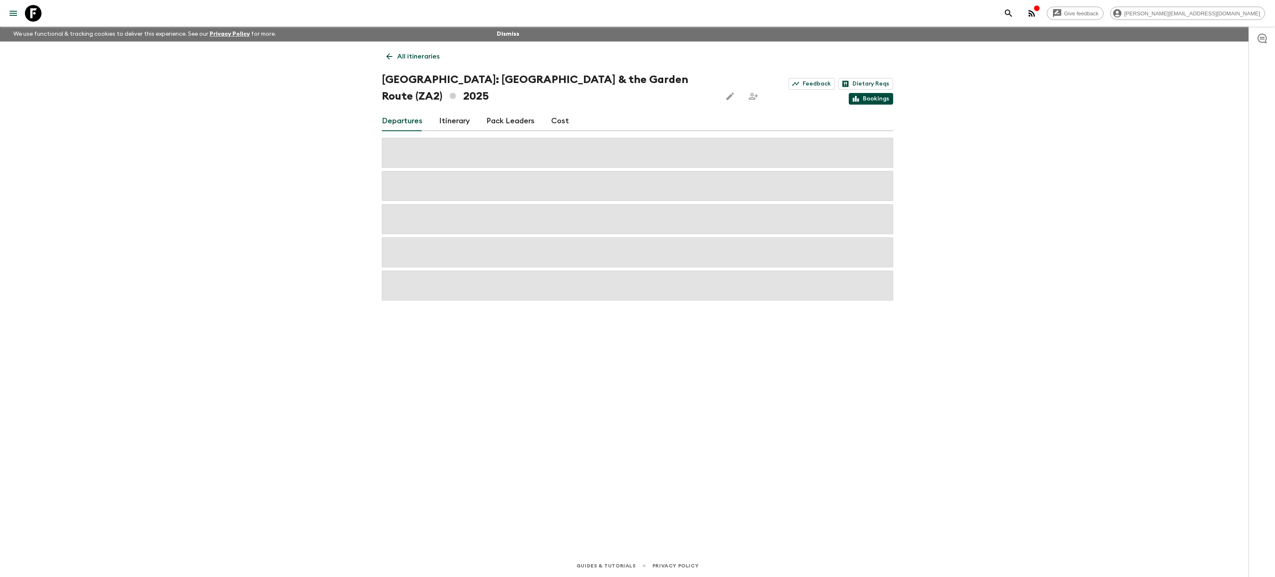
click at [880, 93] on link "Bookings" at bounding box center [871, 99] width 44 height 12
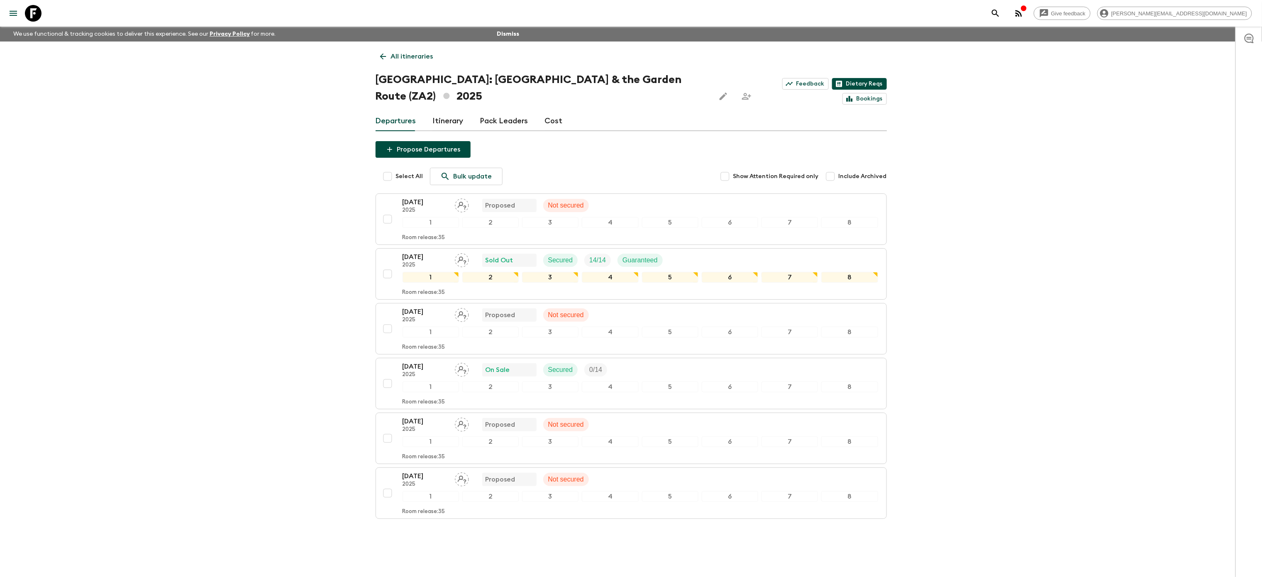
click at [832, 86] on link "Dietary Reqs" at bounding box center [859, 84] width 55 height 12
click at [13, 9] on icon "menu" at bounding box center [13, 13] width 10 height 10
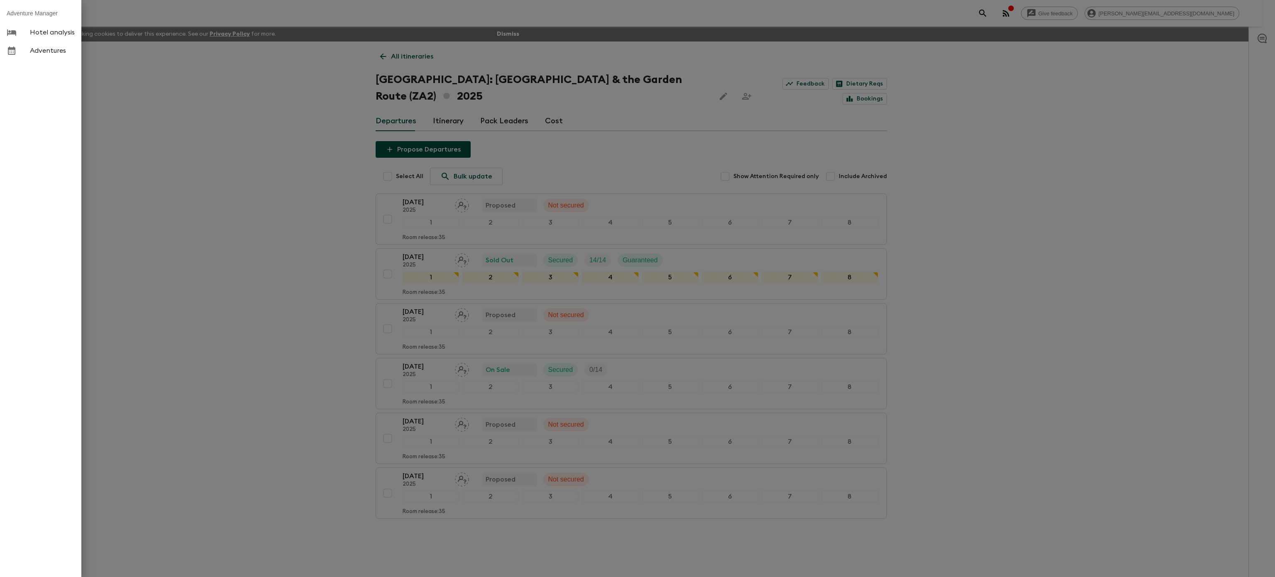
click at [38, 53] on span "Adventures" at bounding box center [52, 50] width 45 height 8
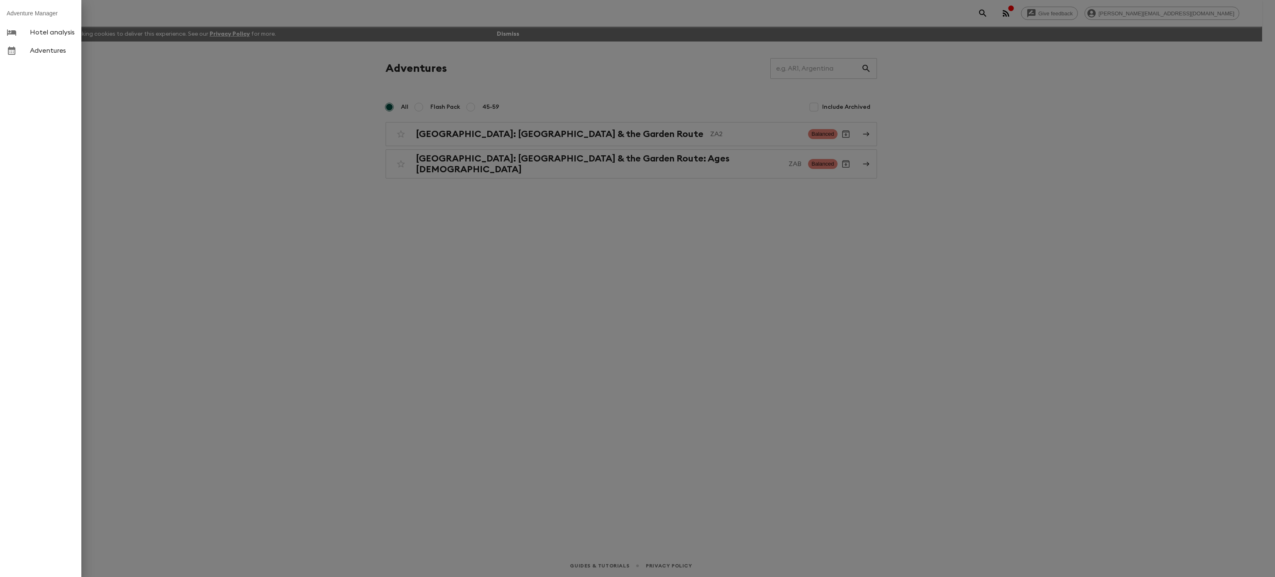
click at [256, 279] on div at bounding box center [637, 288] width 1275 height 577
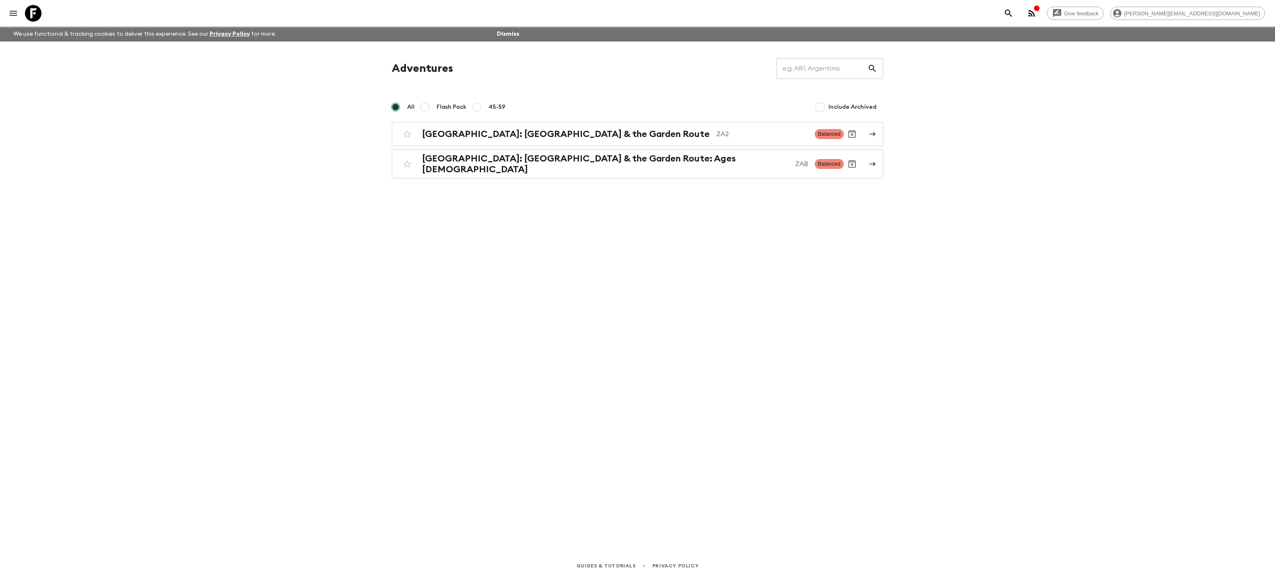
click at [1037, 13] on icon "button" at bounding box center [1032, 13] width 10 height 10
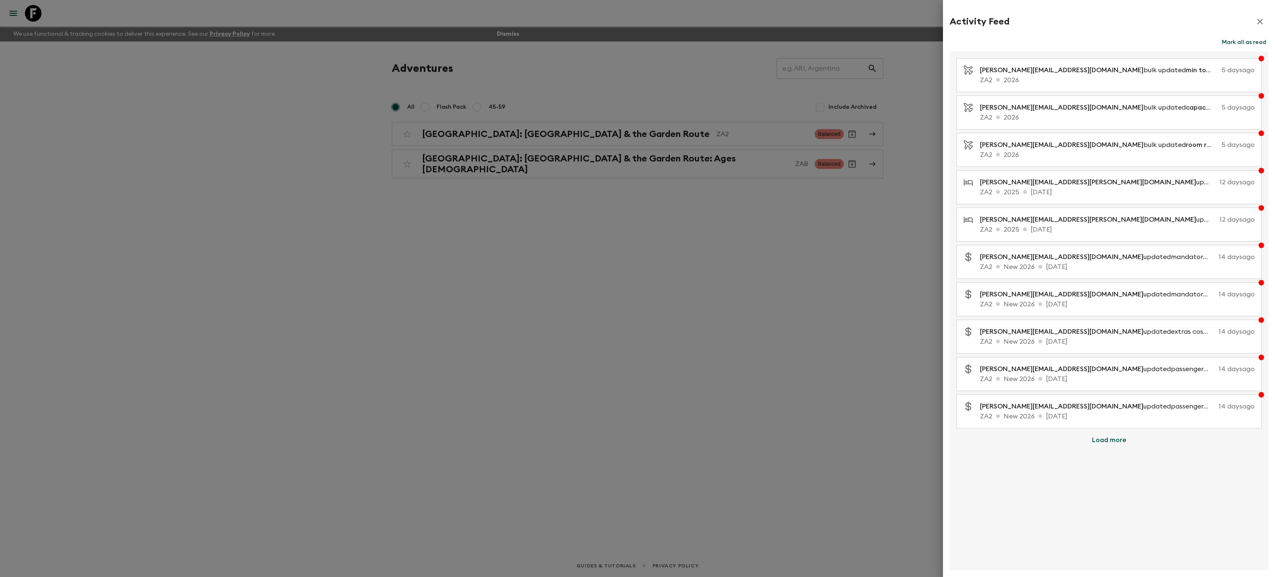
click at [842, 351] on div at bounding box center [637, 288] width 1275 height 577
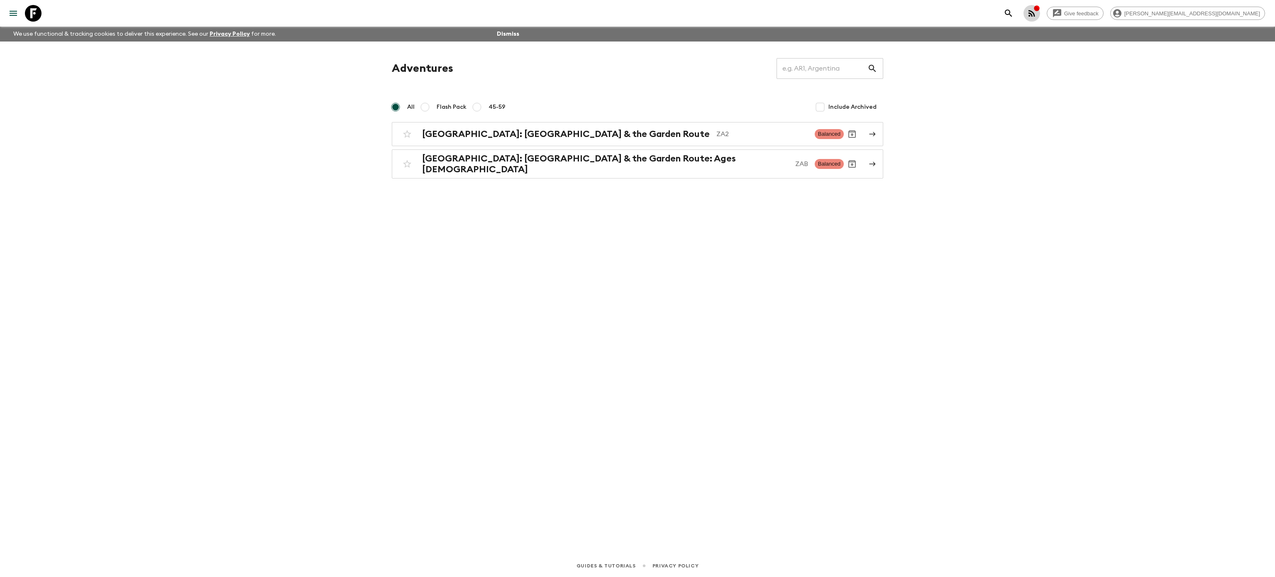
click at [1035, 13] on icon "button" at bounding box center [1031, 13] width 7 height 7
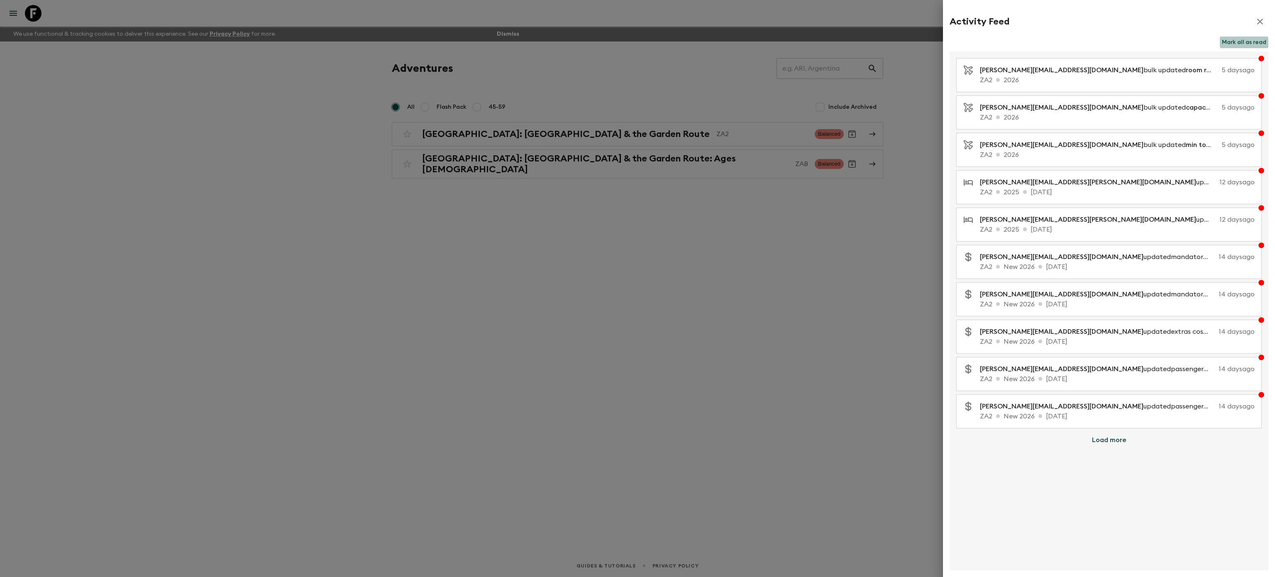
click at [1232, 41] on button "Mark all as read" at bounding box center [1244, 43] width 49 height 12
click at [1265, 20] on button "button" at bounding box center [1260, 21] width 17 height 17
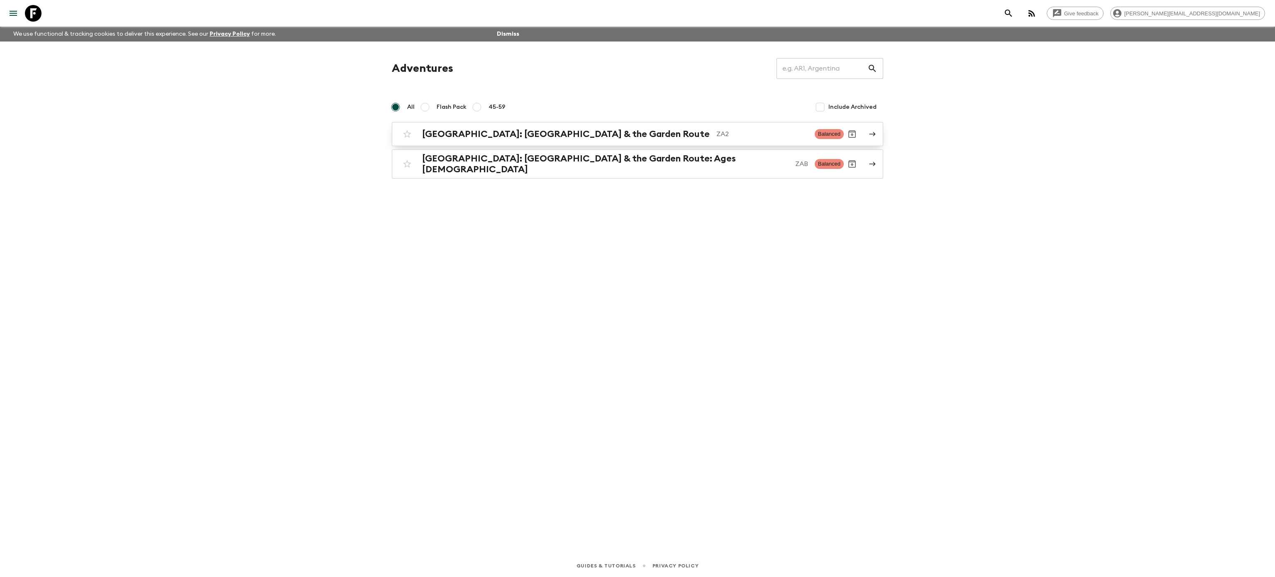
click at [473, 136] on h2 "[GEOGRAPHIC_DATA]: [GEOGRAPHIC_DATA] & the Garden Route" at bounding box center [566, 134] width 288 height 11
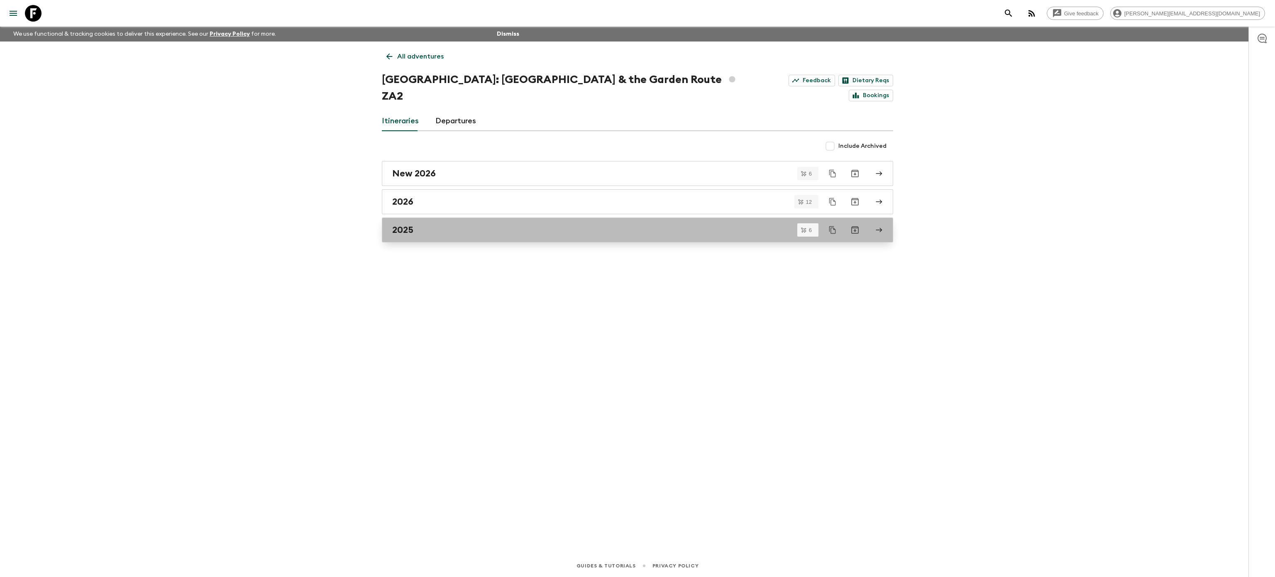
click at [423, 225] on div "2025" at bounding box center [629, 230] width 475 height 11
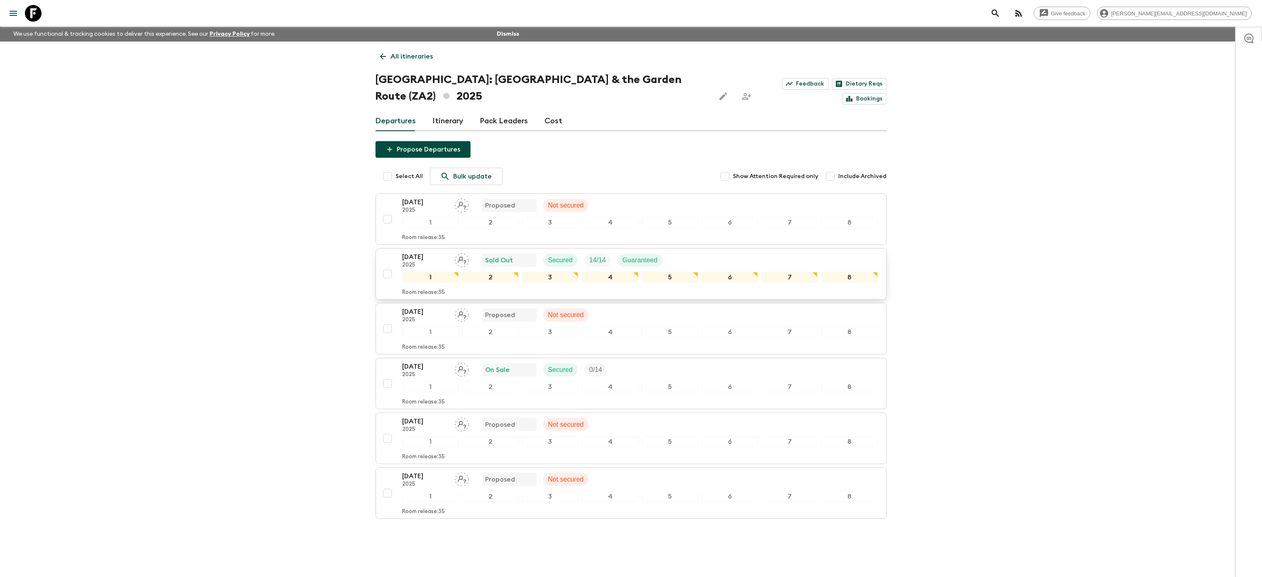
click at [390, 266] on input "checkbox" at bounding box center [387, 274] width 17 height 17
checkbox input "true"
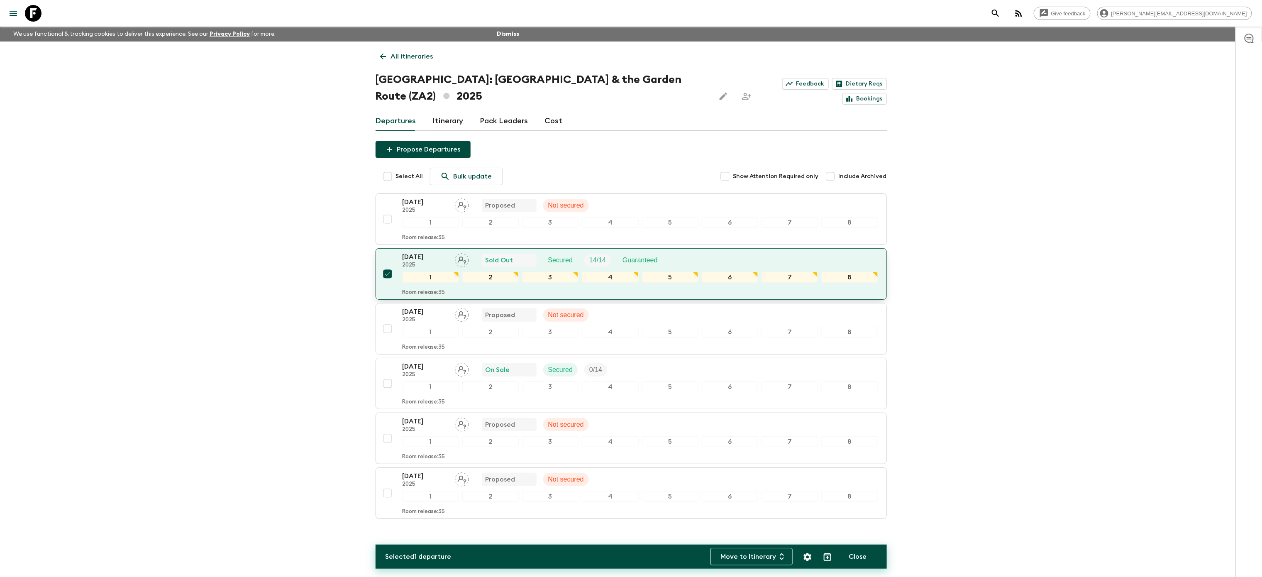
click at [714, 252] on div "[DATE] 2025 Sold Out Secured 14 / 14 Guaranteed" at bounding box center [641, 260] width 476 height 17
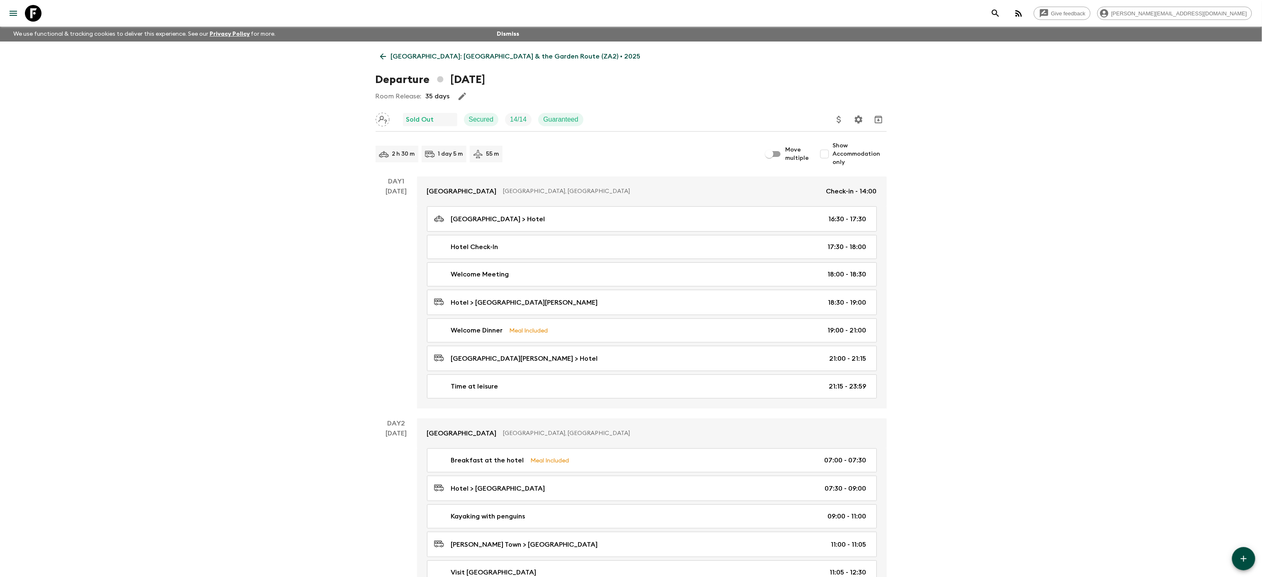
click at [1024, 14] on icon "button" at bounding box center [1019, 13] width 10 height 10
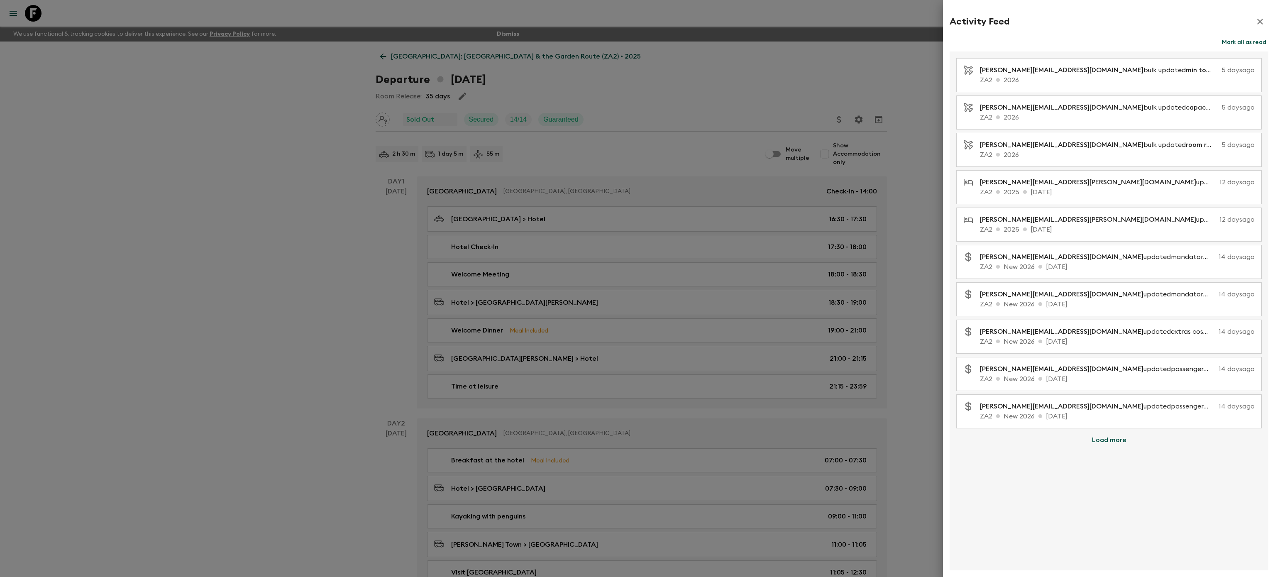
click at [1258, 22] on icon "button" at bounding box center [1260, 22] width 10 height 10
